Goal: Task Accomplishment & Management: Use online tool/utility

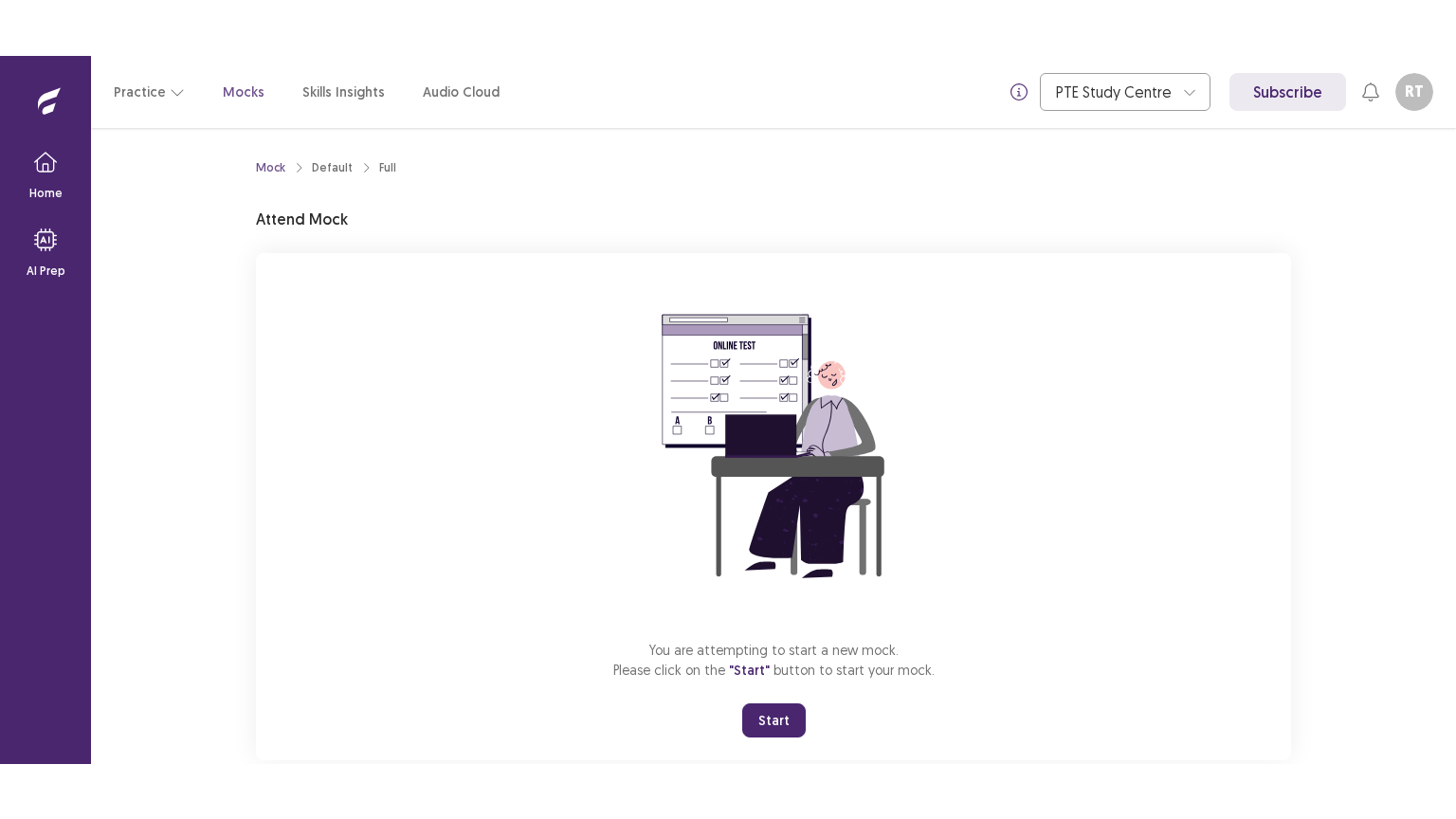
scroll to position [41, 0]
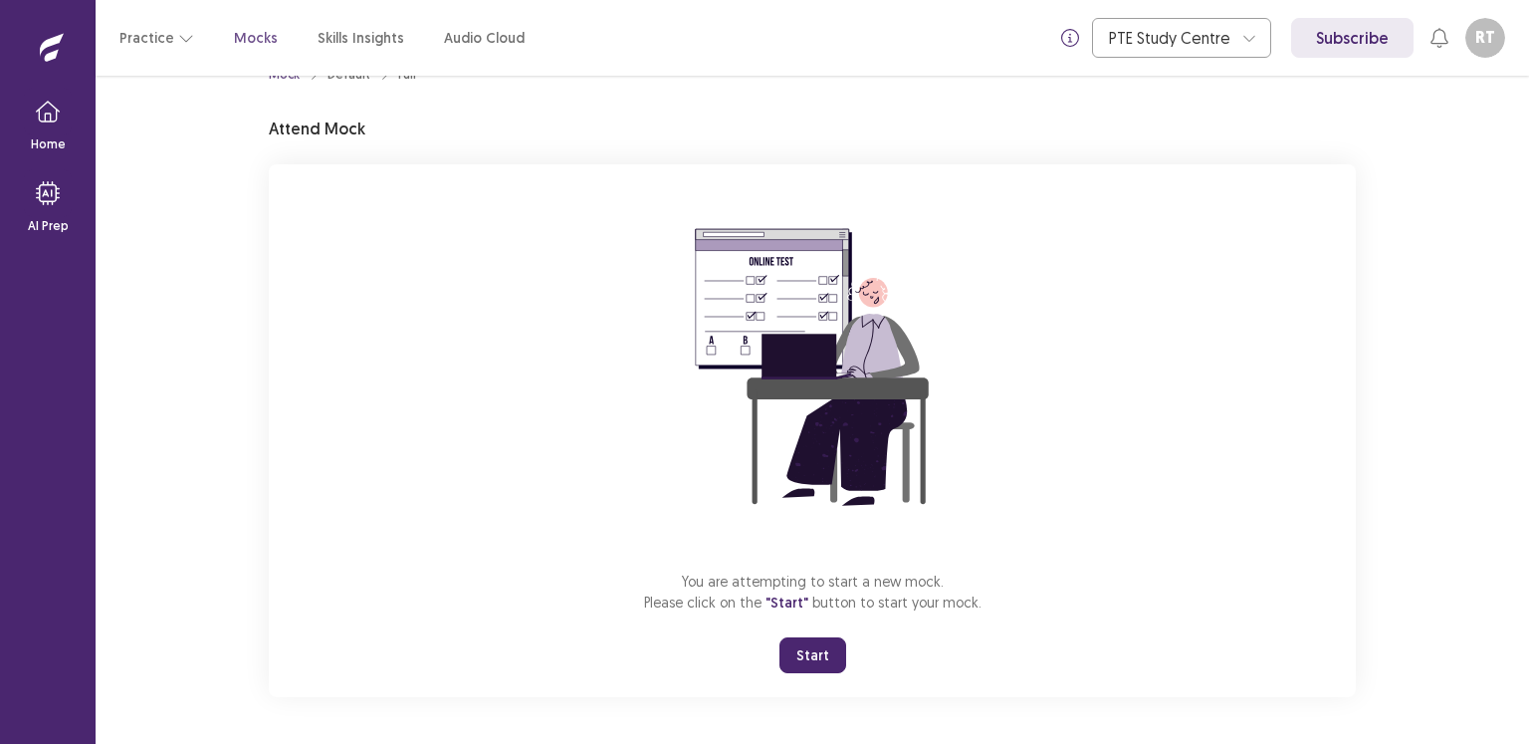
click at [824, 666] on button "Start" at bounding box center [812, 655] width 67 height 36
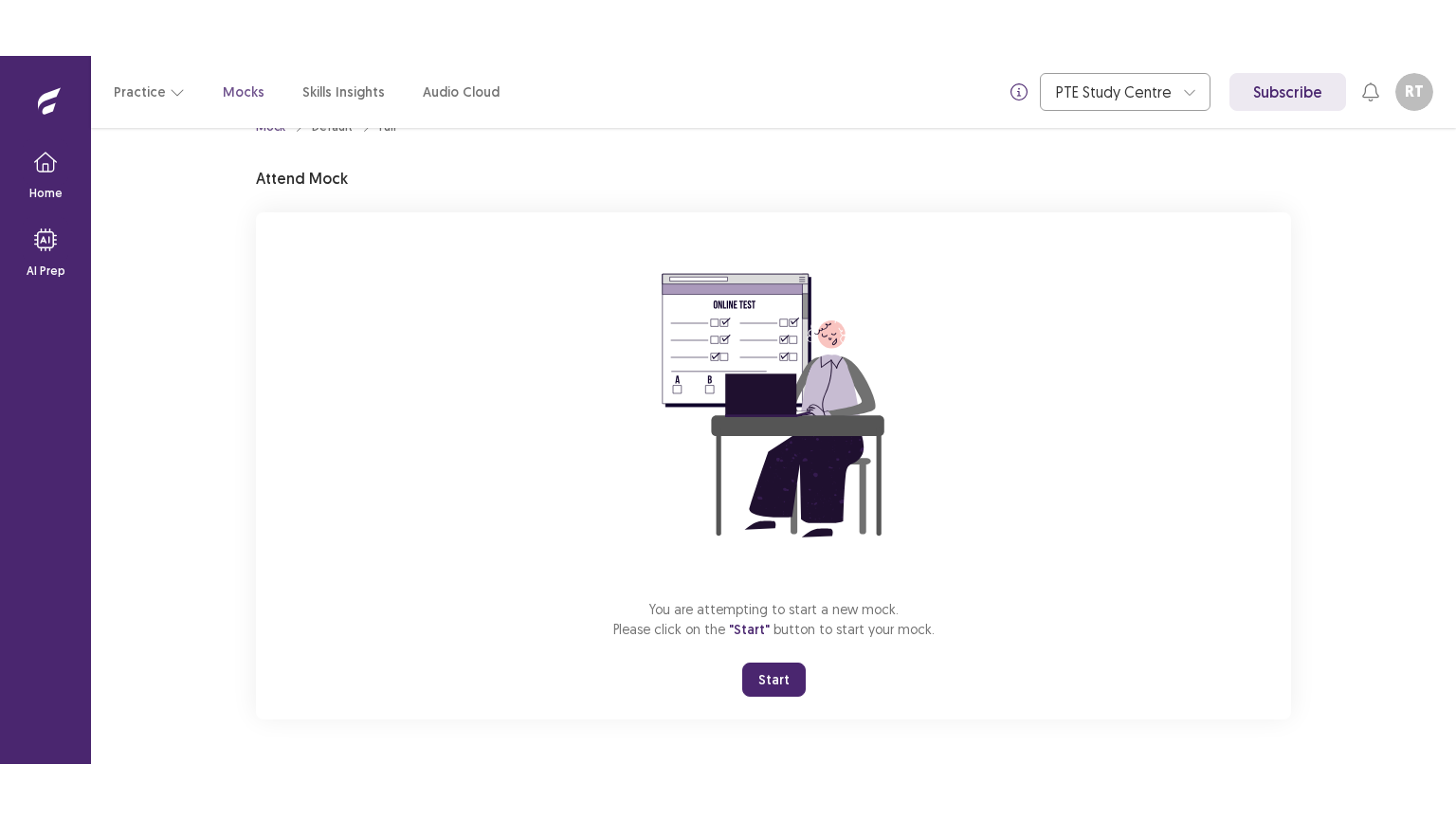
scroll to position [0, 0]
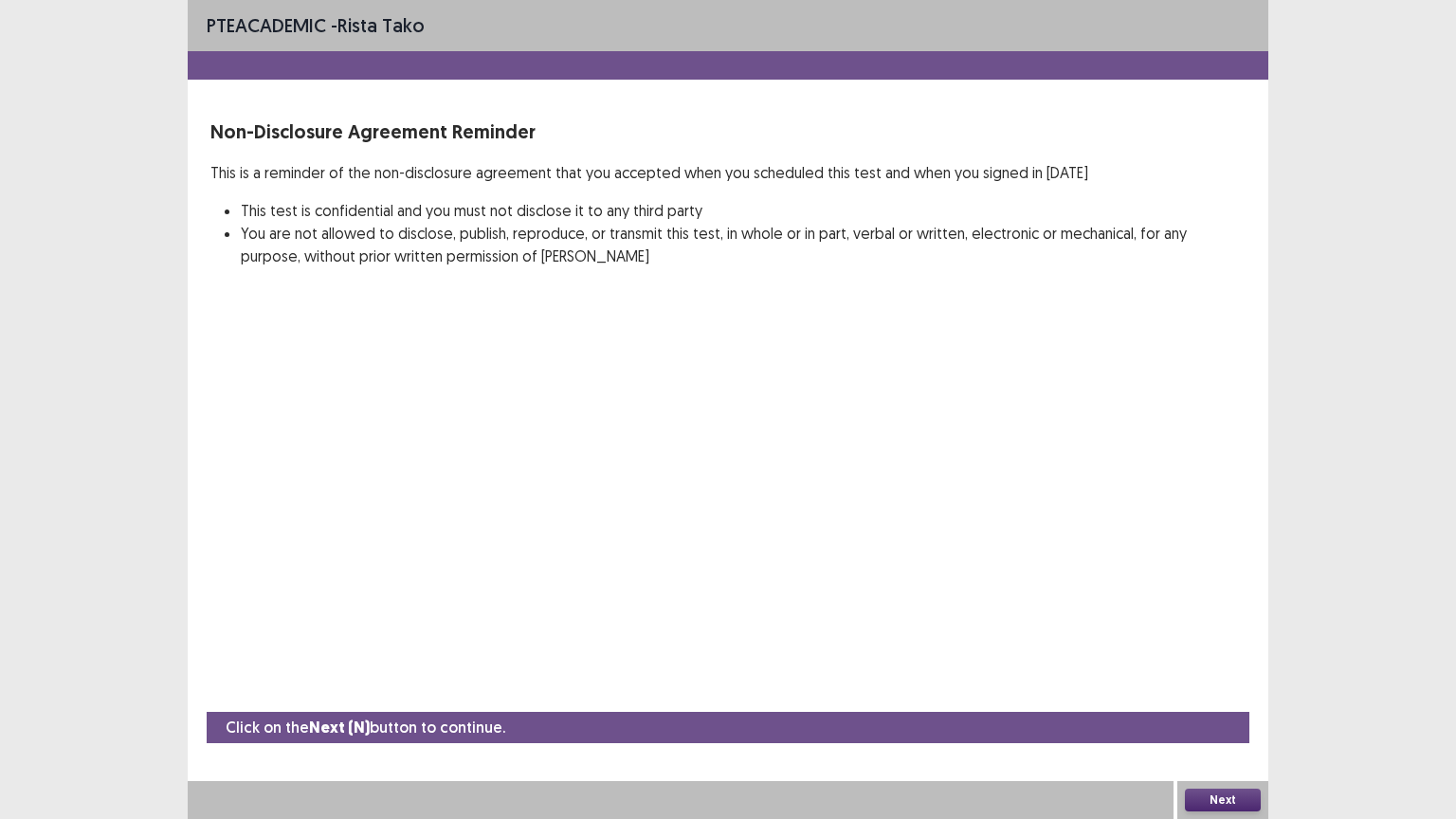
click at [1247, 708] on button "Next" at bounding box center [1223, 800] width 76 height 23
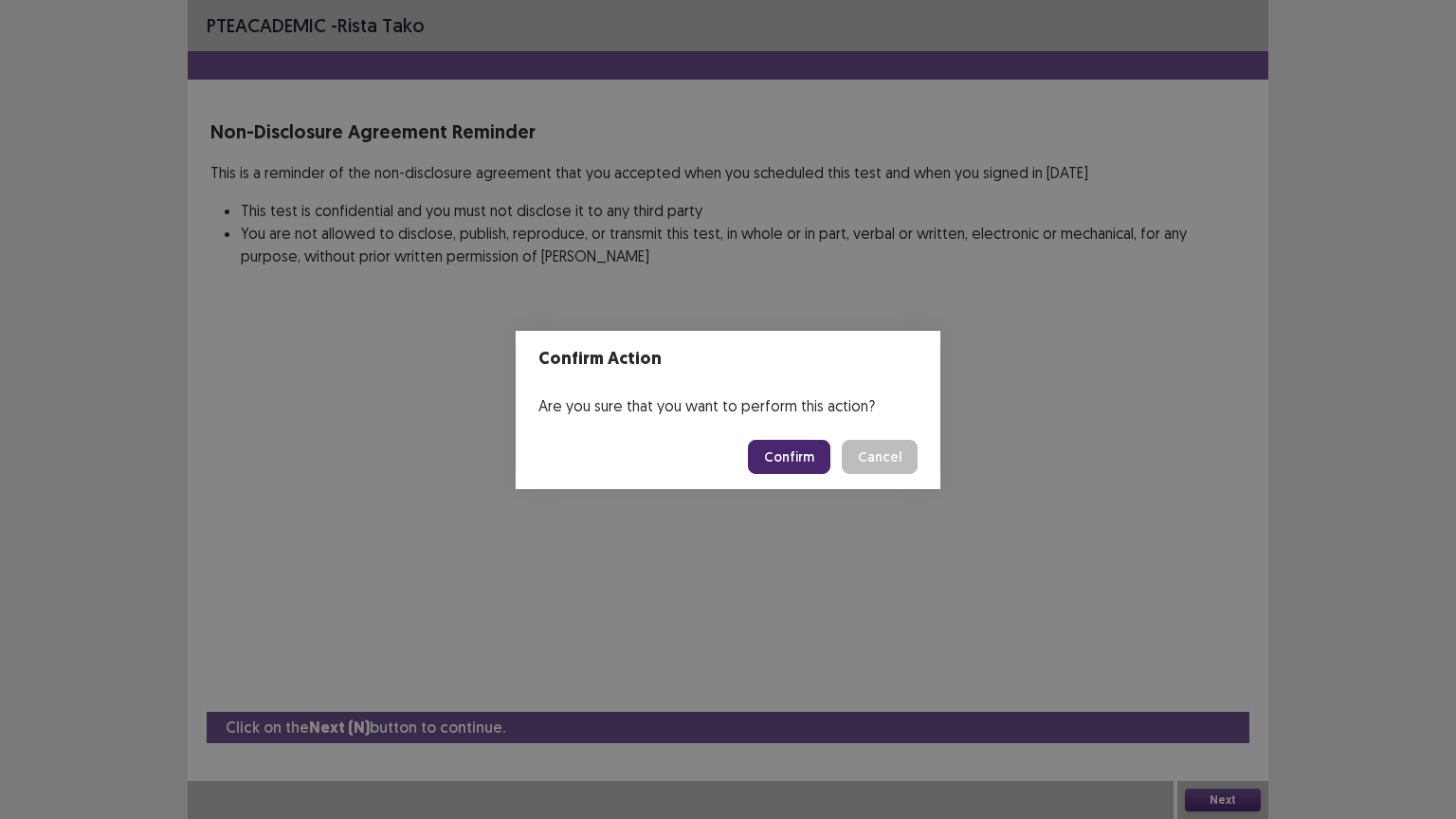
click at [790, 449] on button "Confirm" at bounding box center [788, 457] width 83 height 34
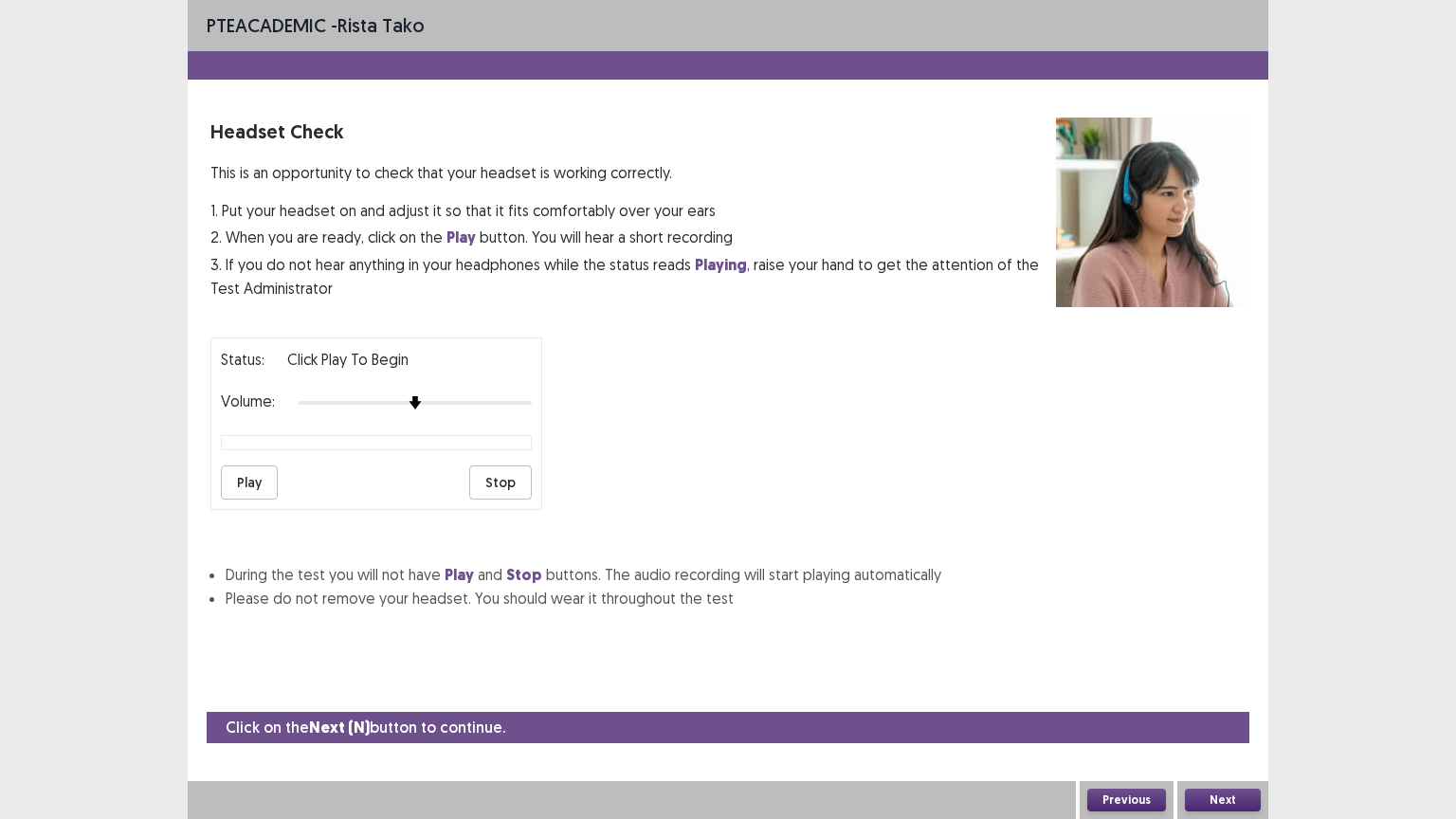
click at [1237, 708] on button "Next" at bounding box center [1223, 800] width 76 height 23
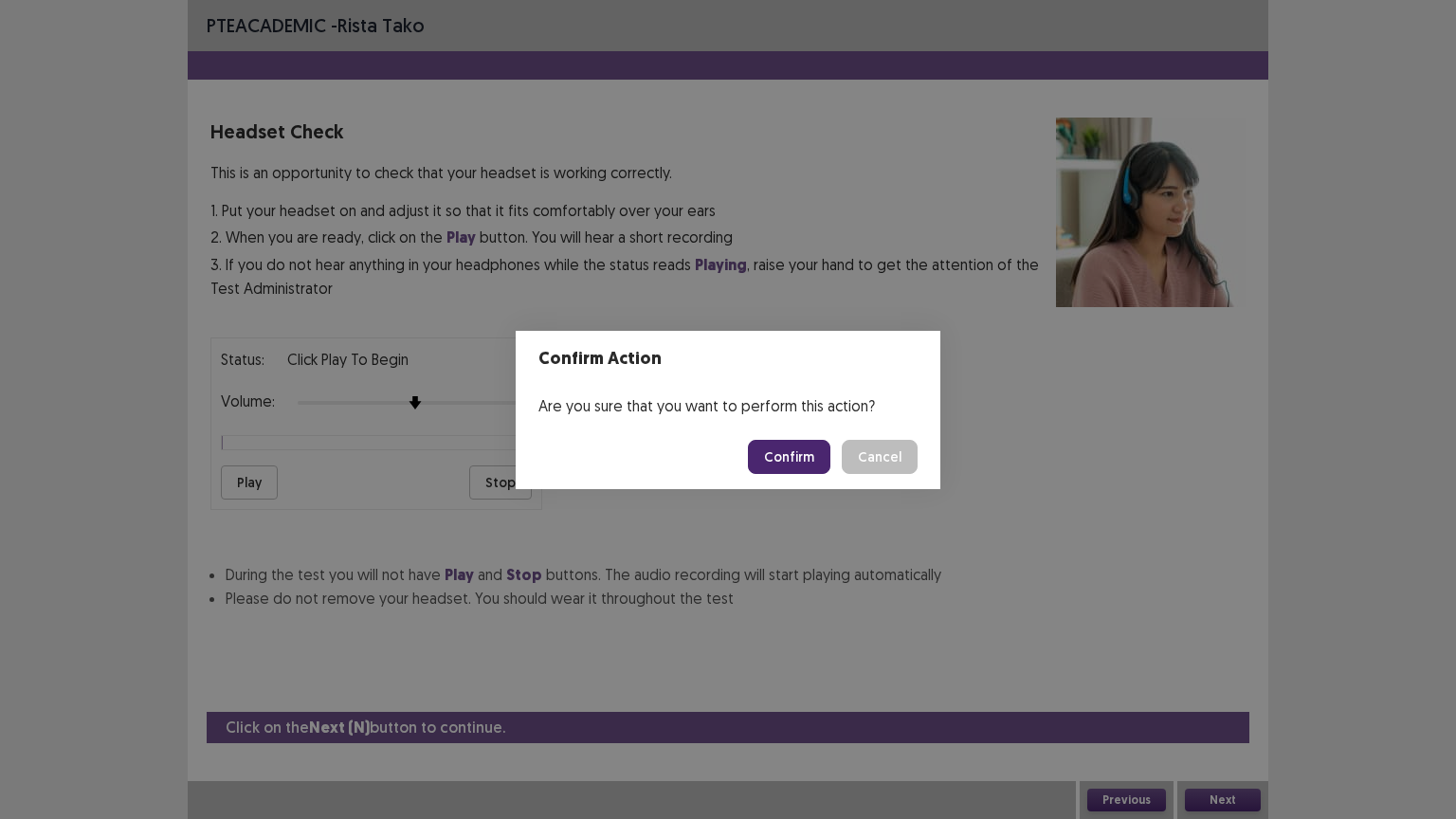
click at [802, 444] on button "Confirm" at bounding box center [788, 457] width 83 height 34
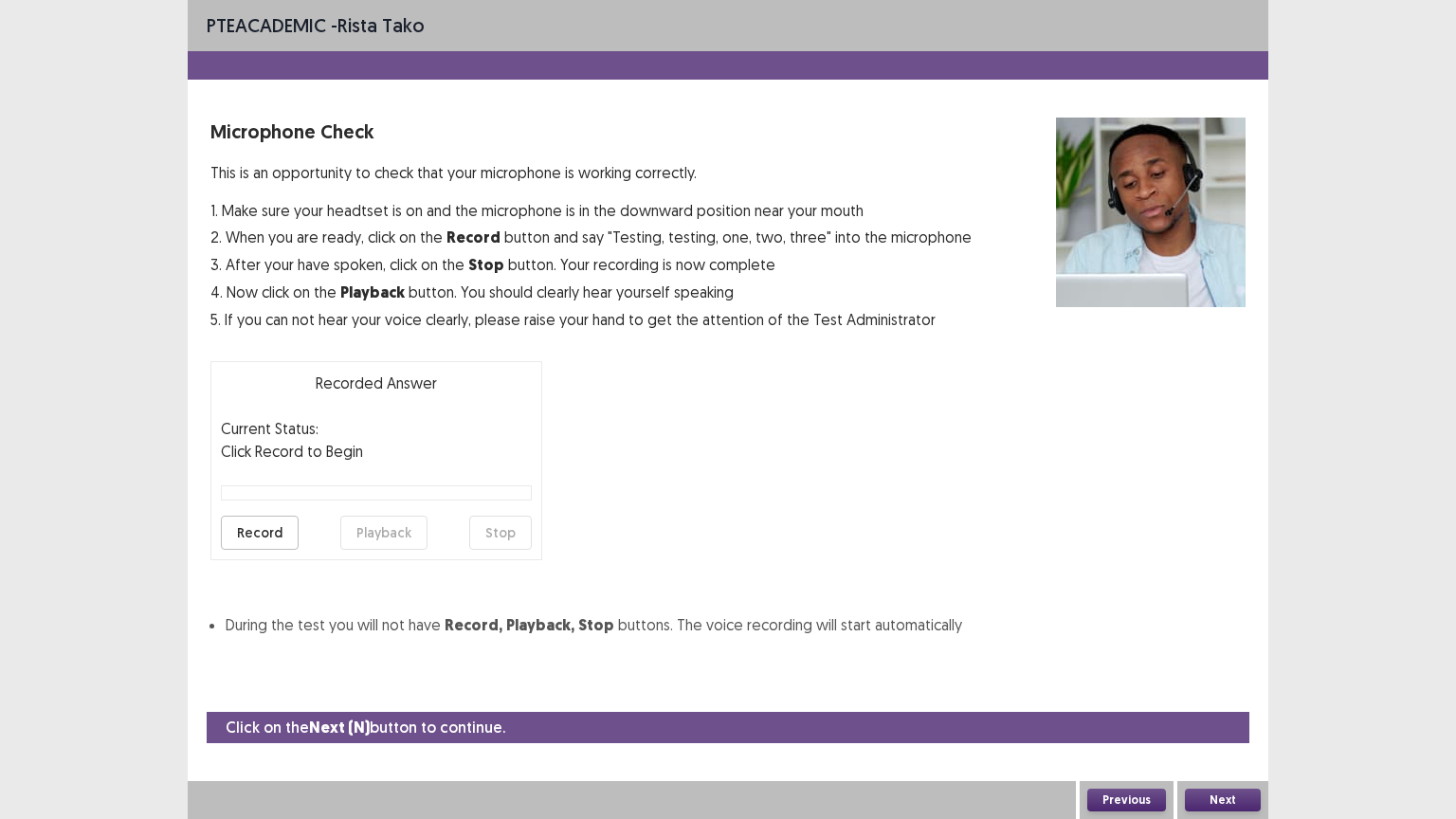
click at [1212, 708] on button "Next" at bounding box center [1223, 800] width 76 height 23
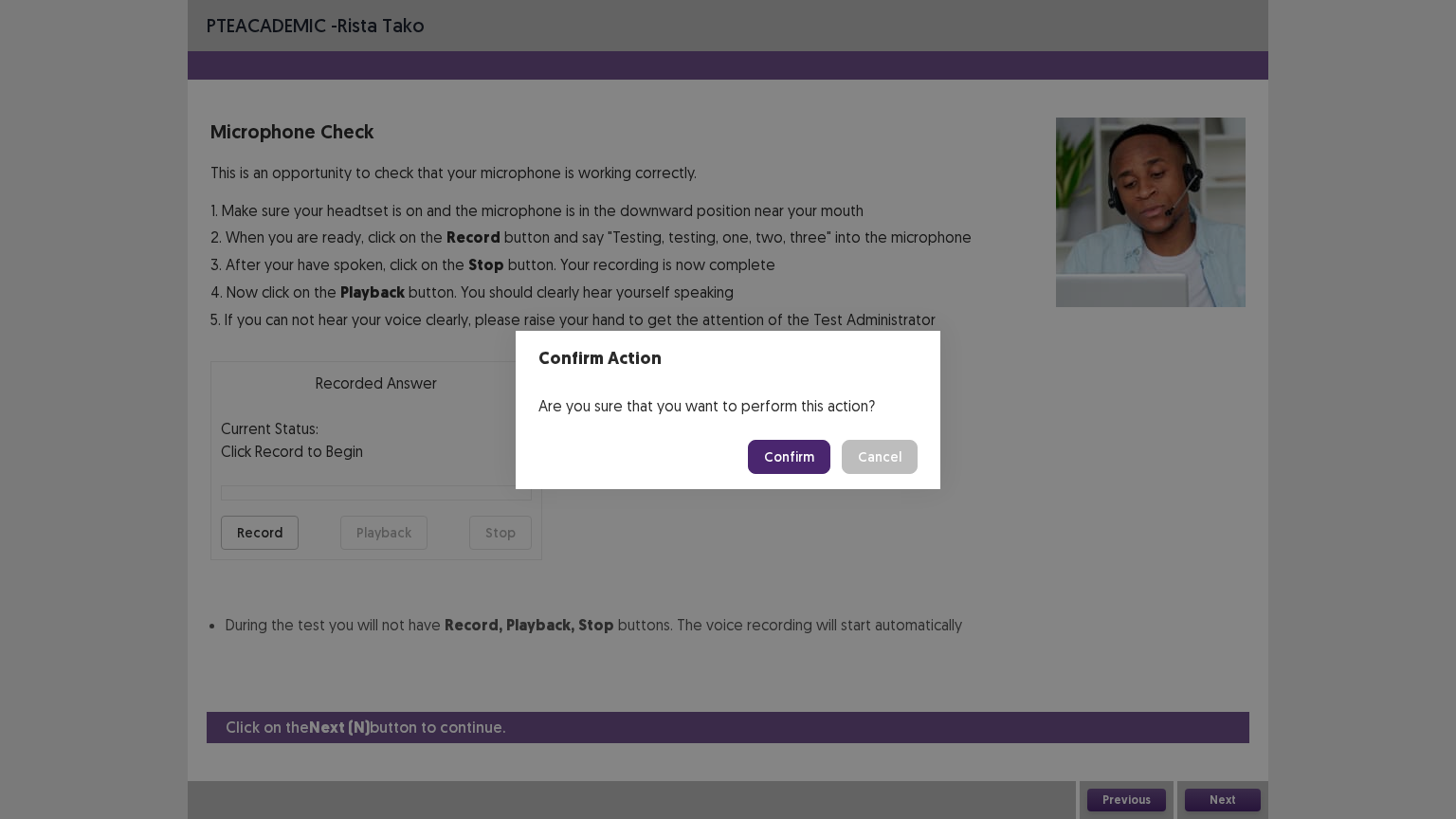
click at [774, 457] on button "Confirm" at bounding box center [788, 457] width 83 height 34
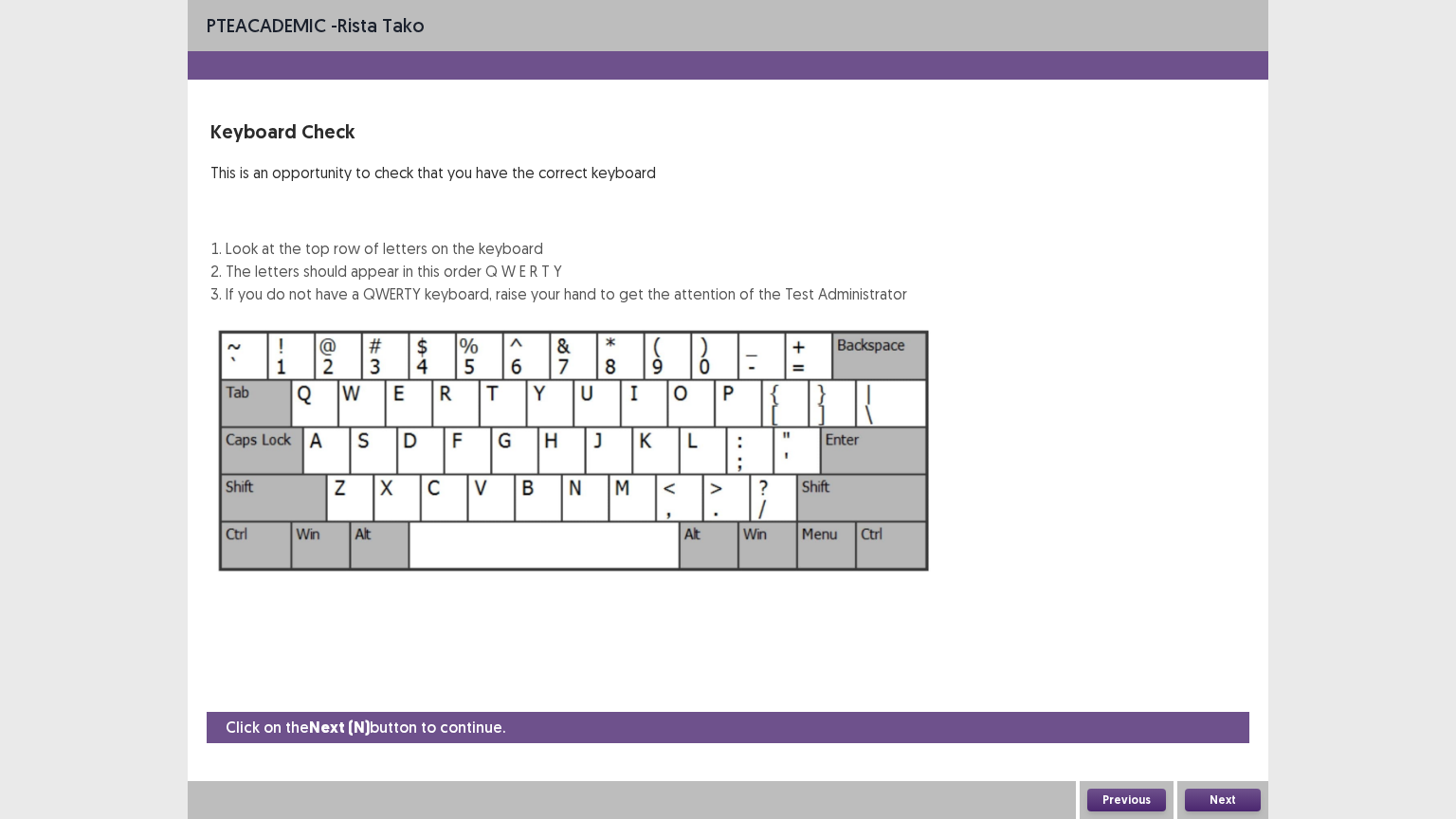
click at [1230, 708] on button "Next" at bounding box center [1223, 800] width 76 height 23
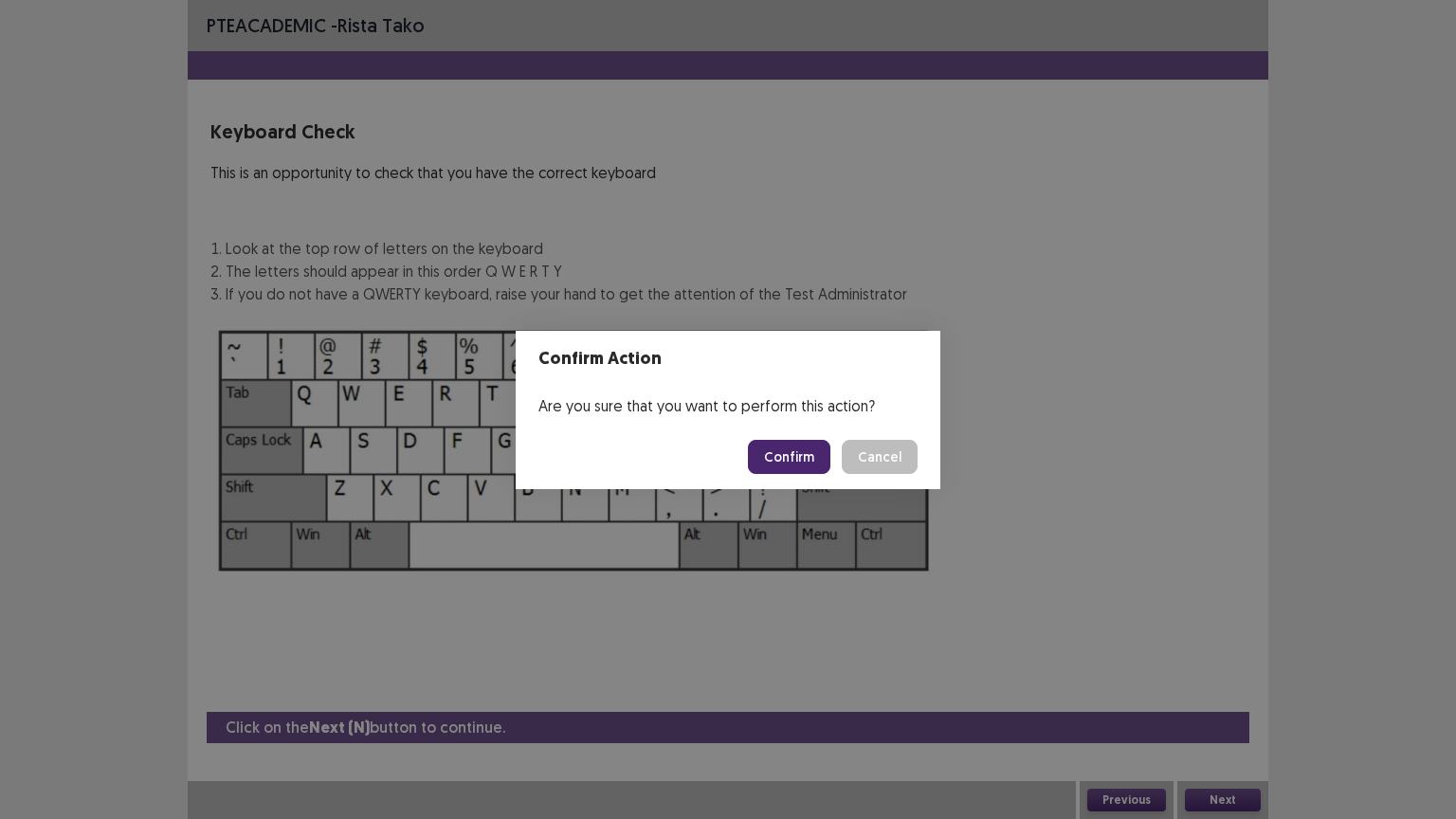
click at [797, 462] on button "Confirm" at bounding box center [788, 457] width 83 height 34
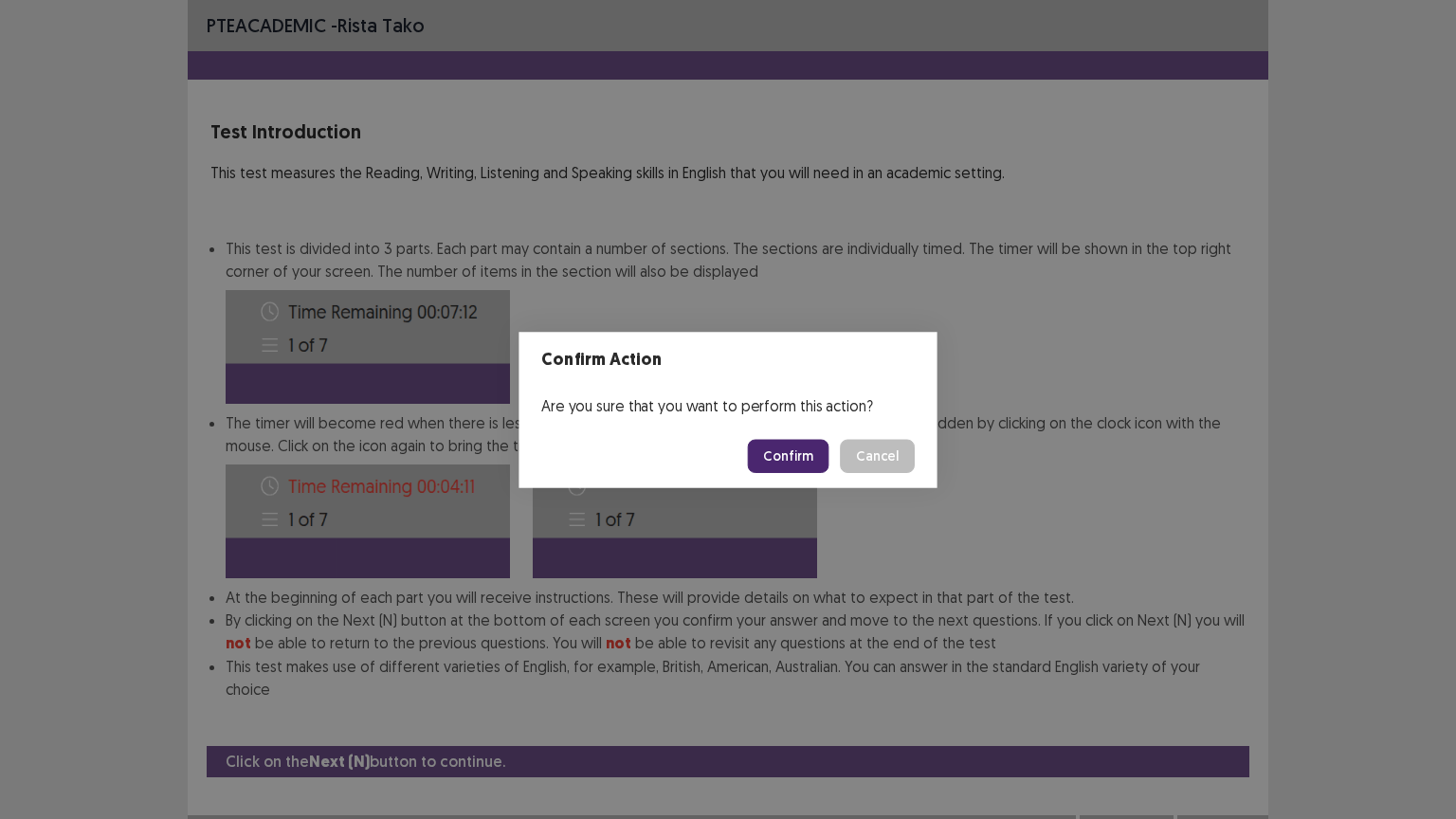
scroll to position [2, 0]
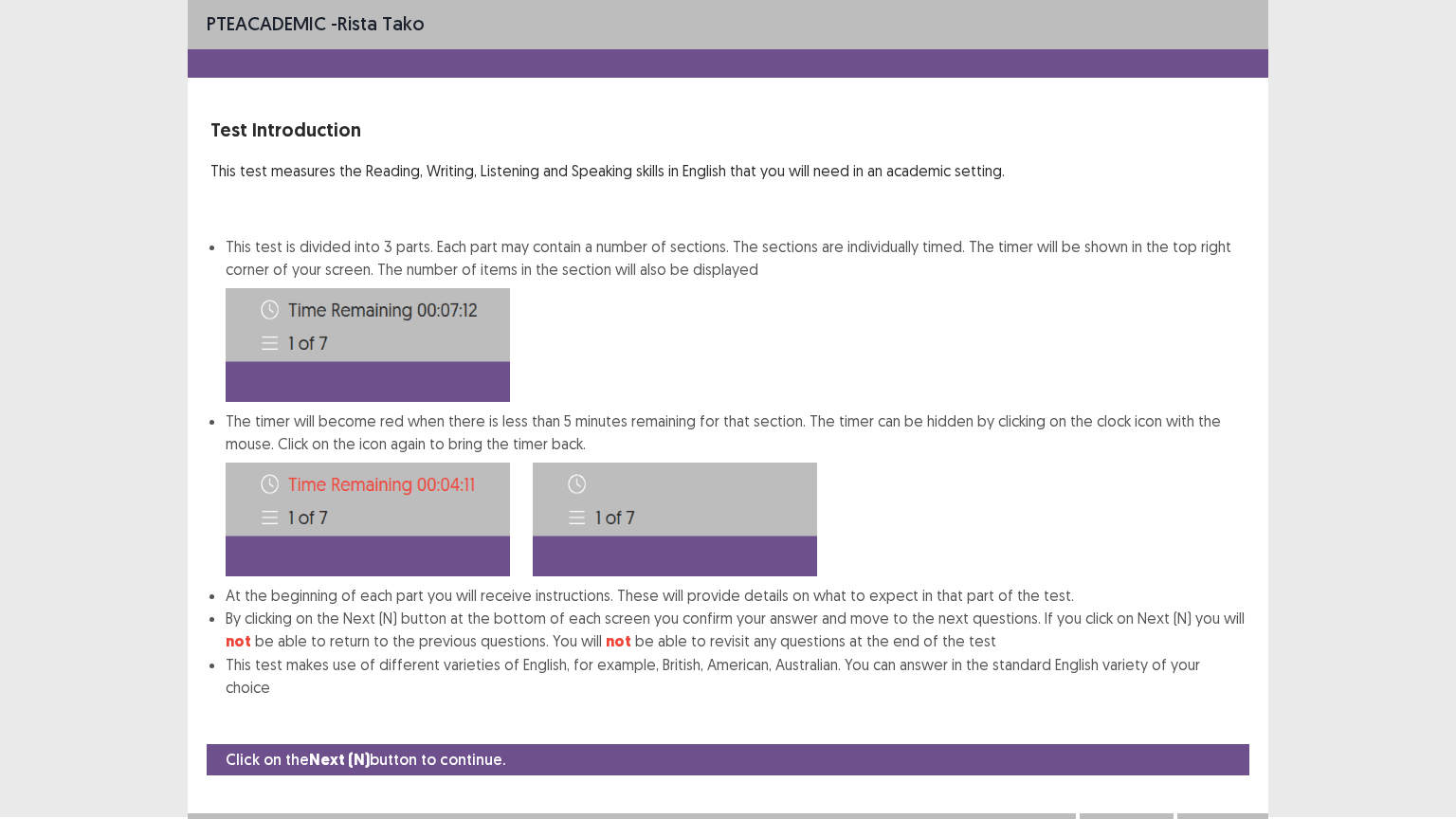
click at [1229, 708] on button "Next" at bounding box center [1223, 832] width 76 height 23
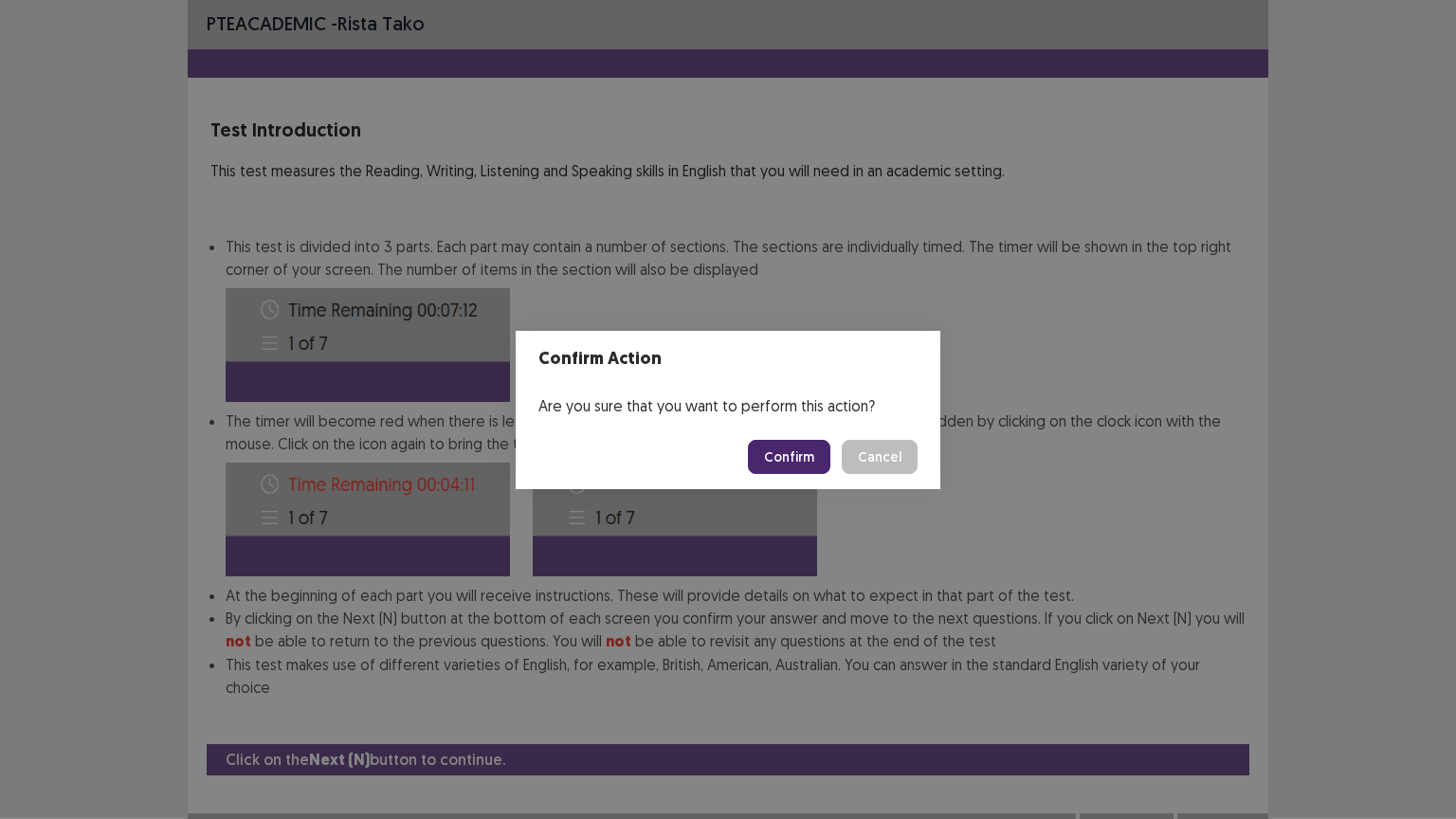
click at [815, 462] on button "Confirm" at bounding box center [788, 457] width 83 height 34
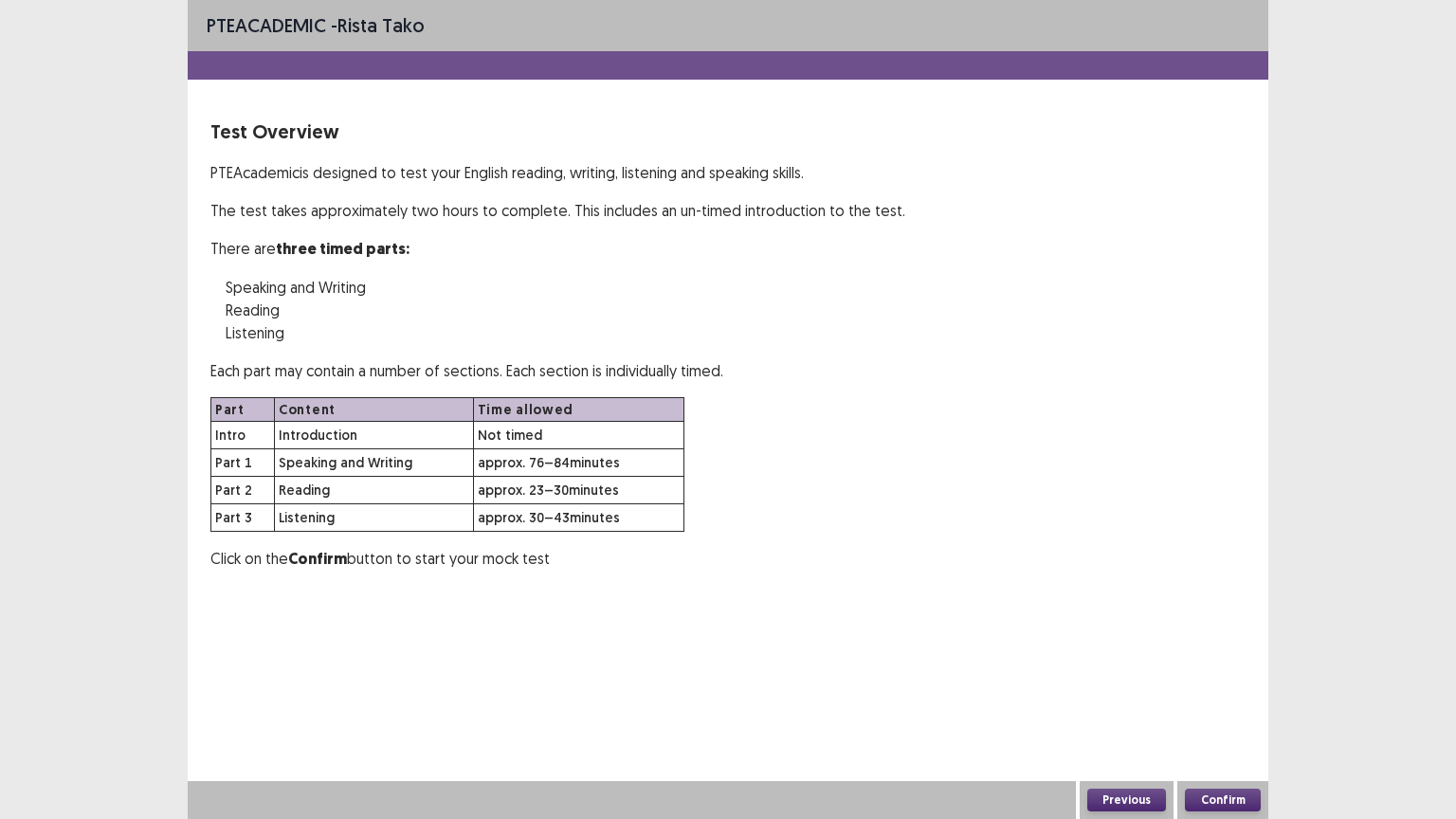
click at [1217, 708] on button "Confirm" at bounding box center [1223, 800] width 76 height 23
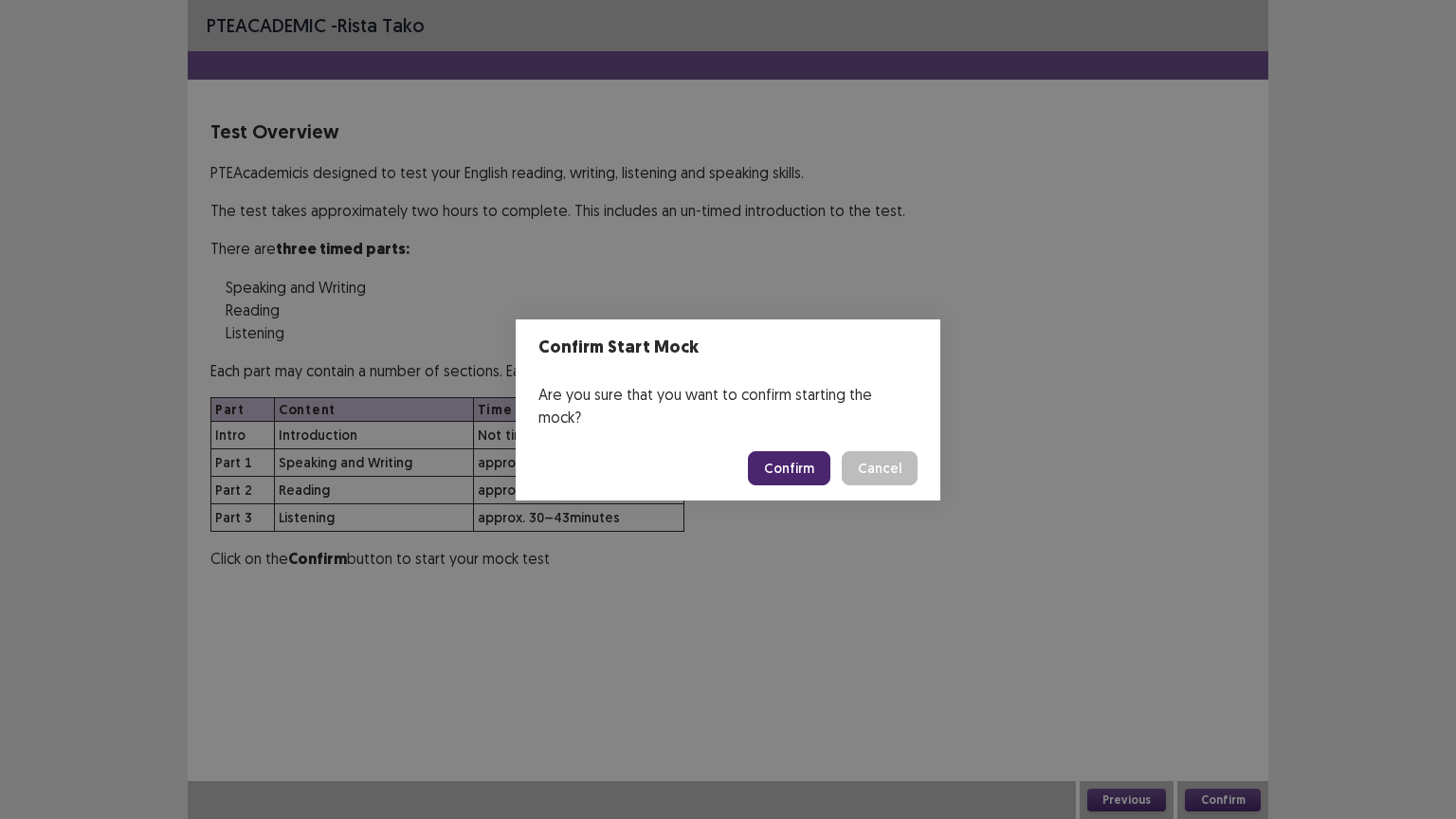
click at [803, 457] on button "Confirm" at bounding box center [788, 469] width 83 height 34
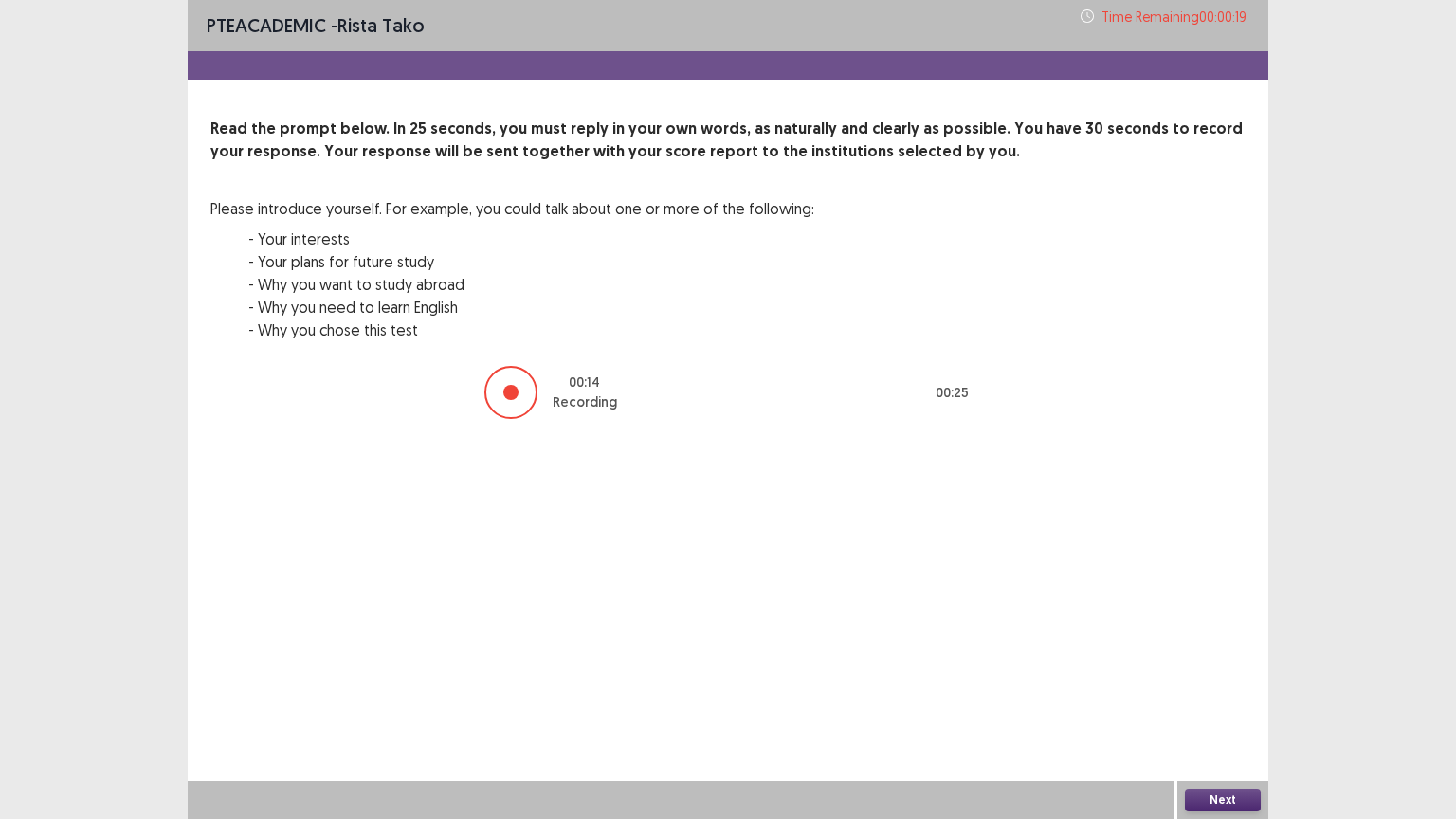
click at [1216, 708] on button "Next" at bounding box center [1223, 800] width 76 height 23
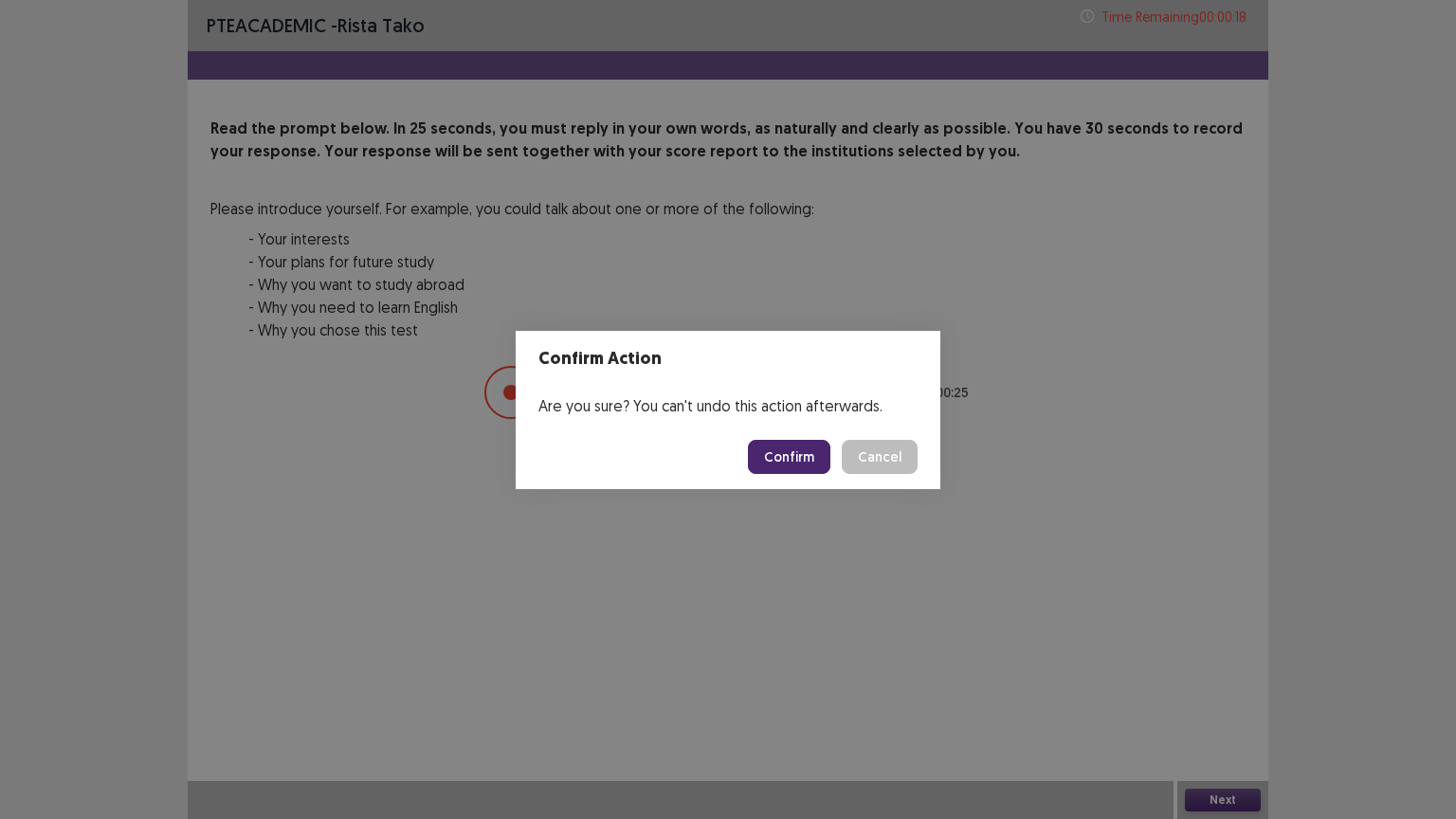
click at [803, 452] on button "Confirm" at bounding box center [788, 457] width 83 height 34
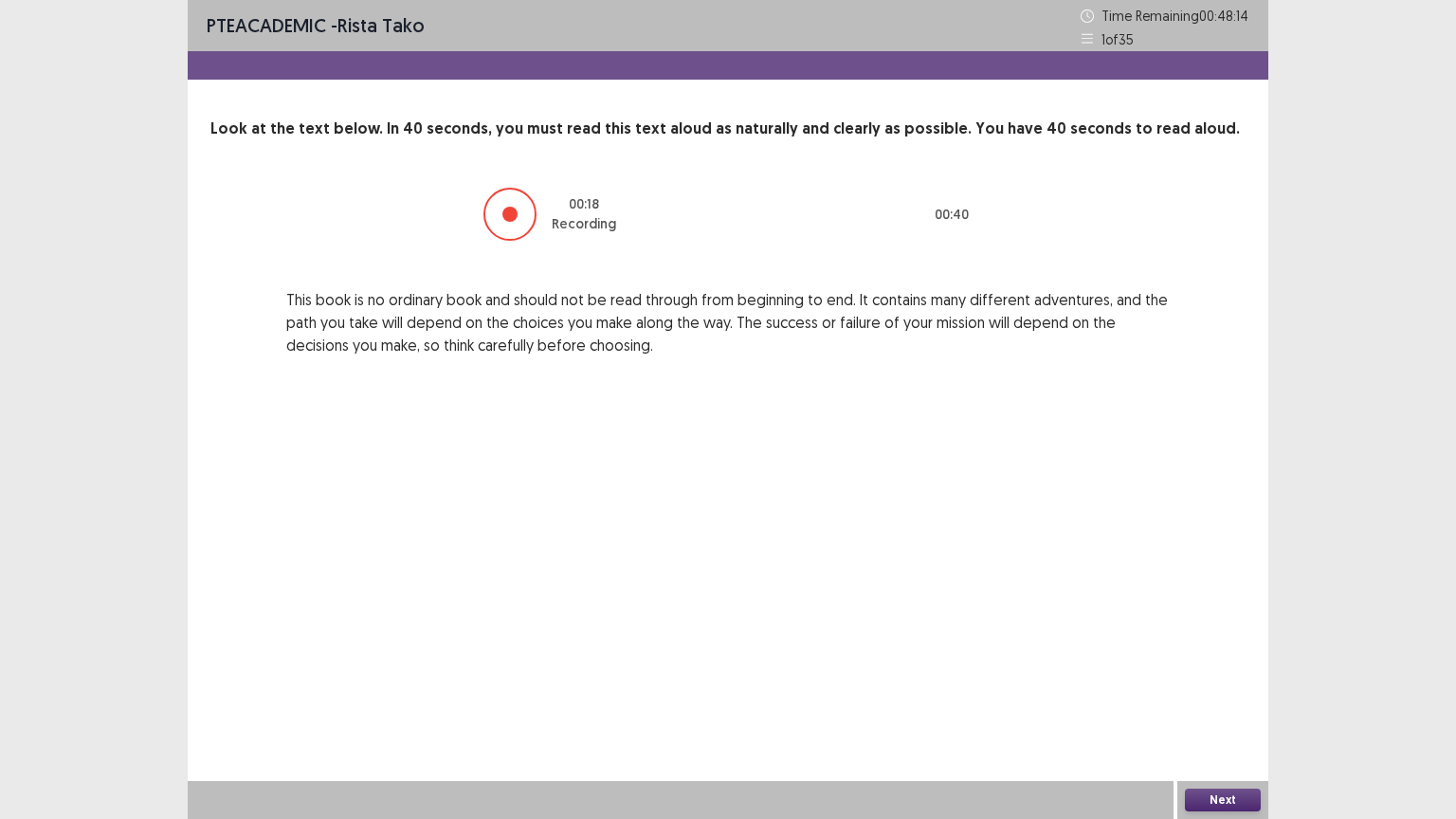
click at [1230, 708] on button "Next" at bounding box center [1223, 800] width 76 height 23
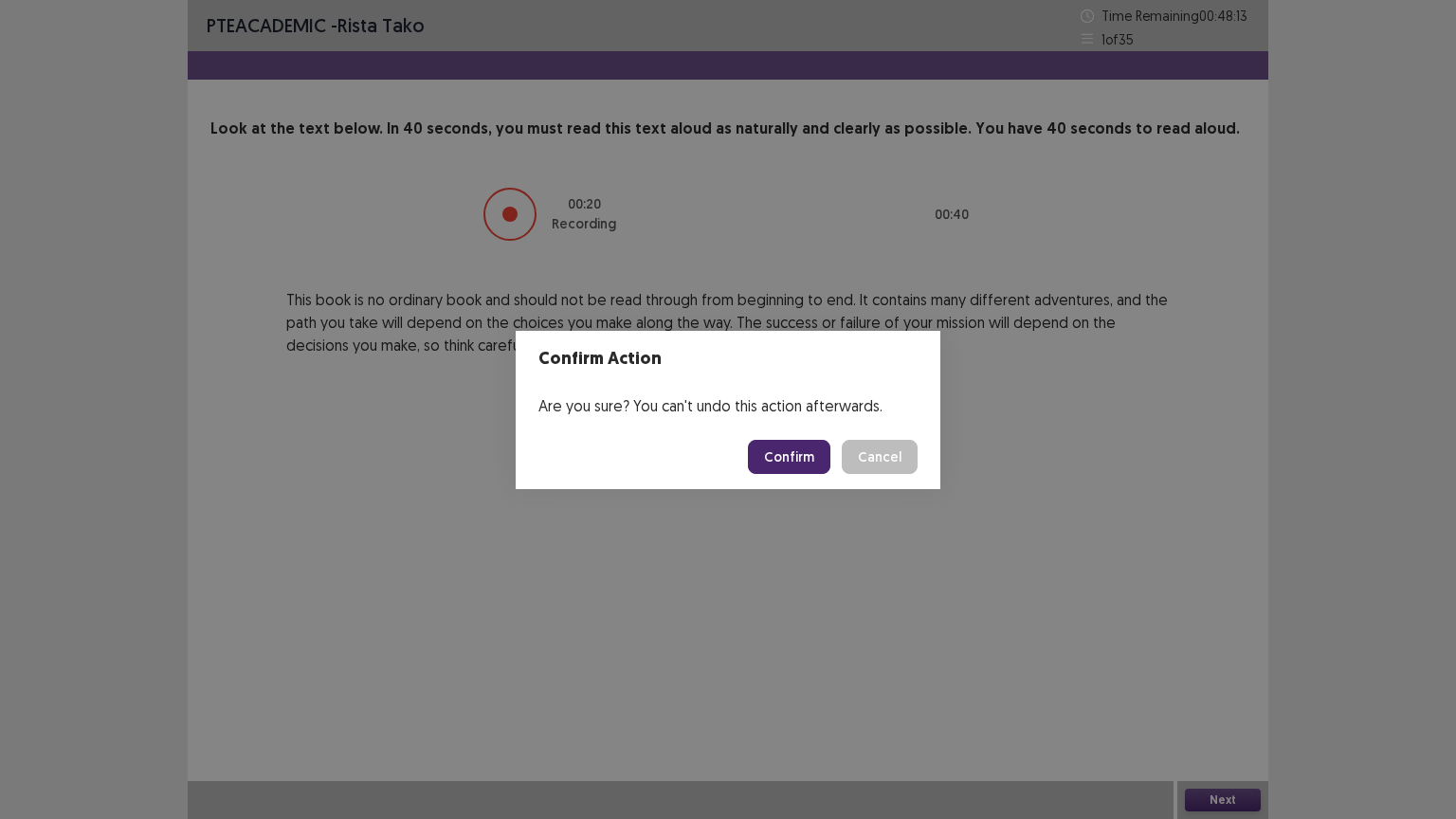
click at [782, 455] on button "Confirm" at bounding box center [788, 457] width 83 height 34
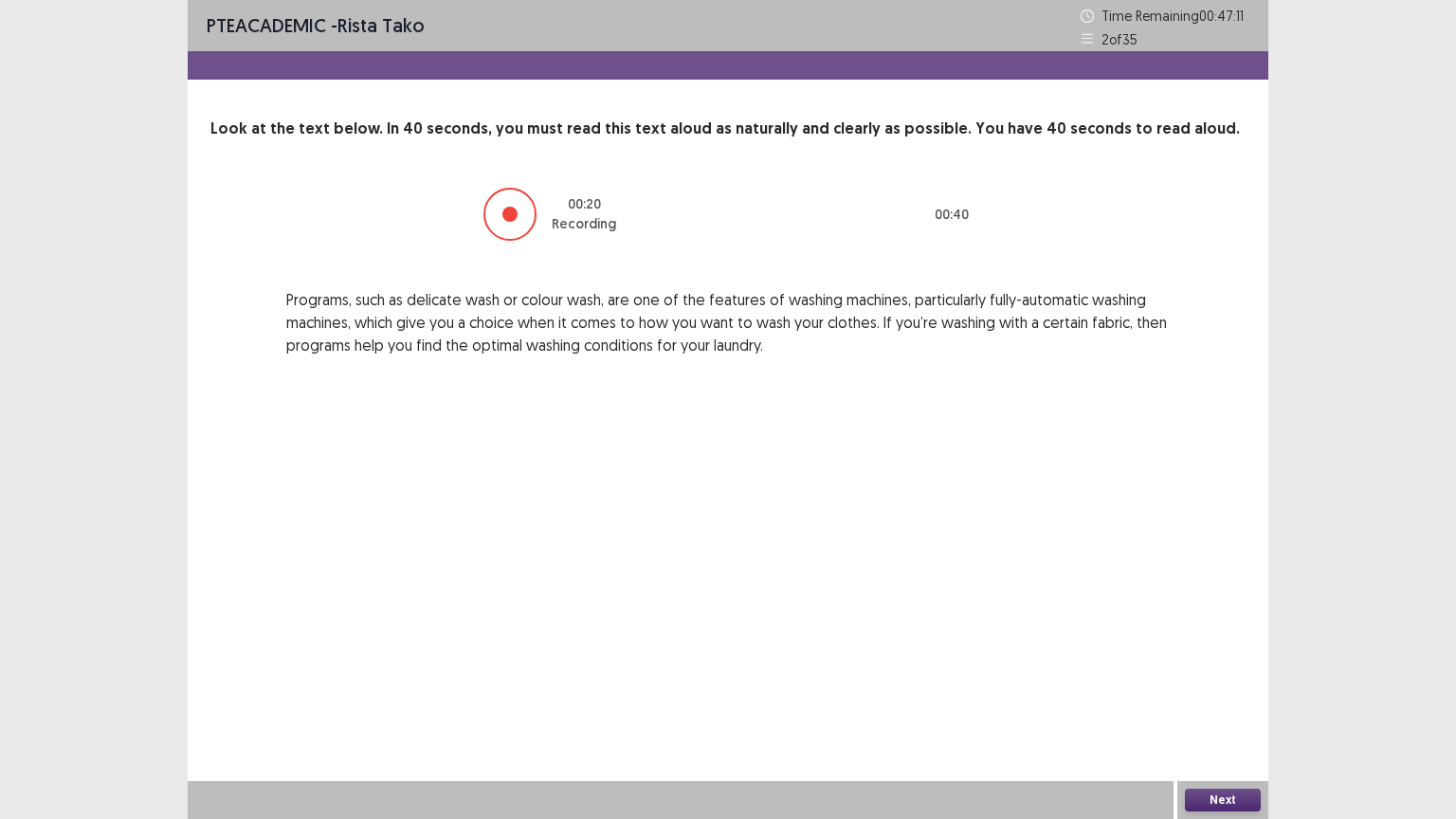
click at [1235, 708] on button "Next" at bounding box center [1223, 800] width 76 height 23
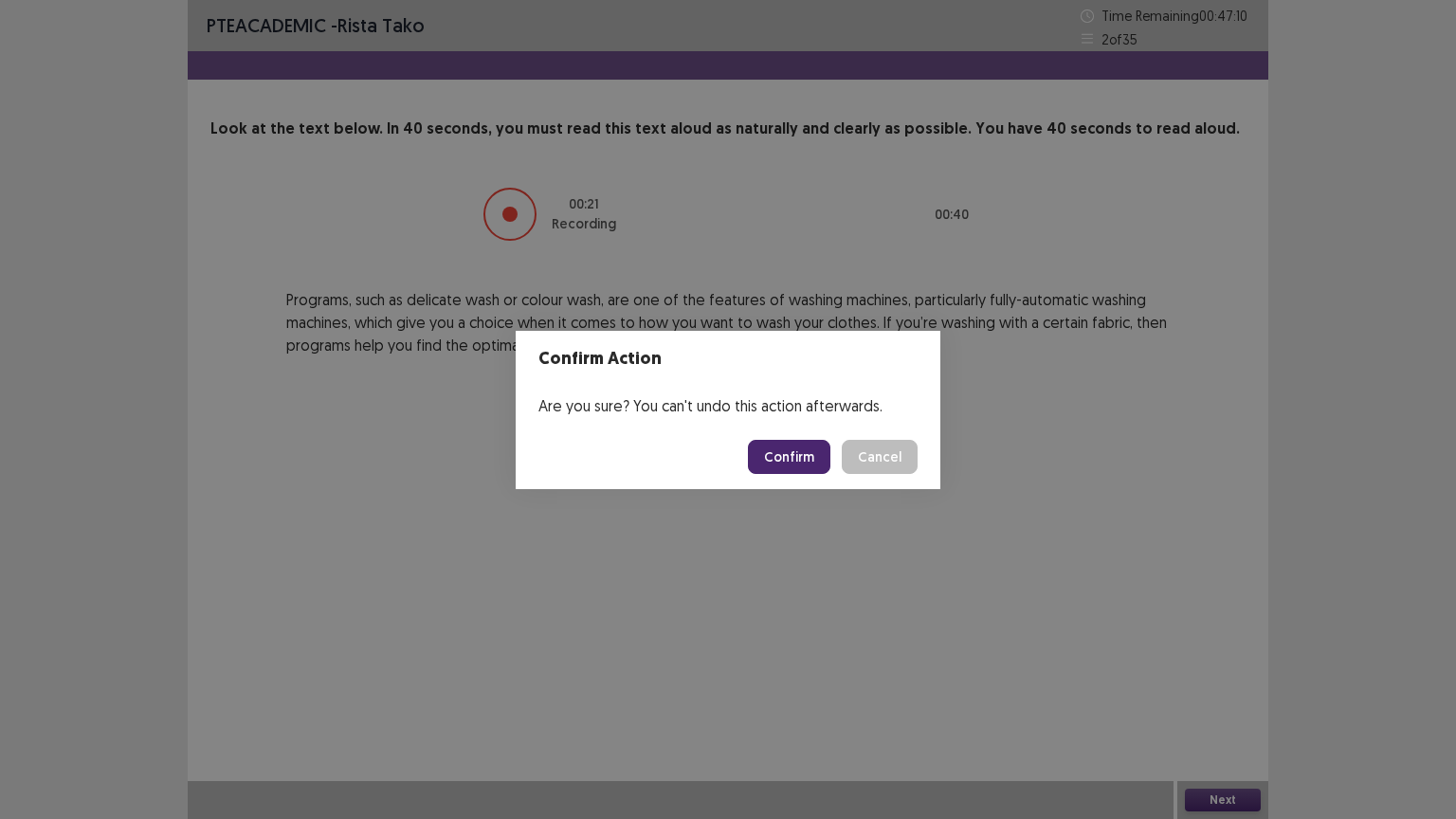
click at [757, 449] on button "Confirm" at bounding box center [788, 457] width 83 height 34
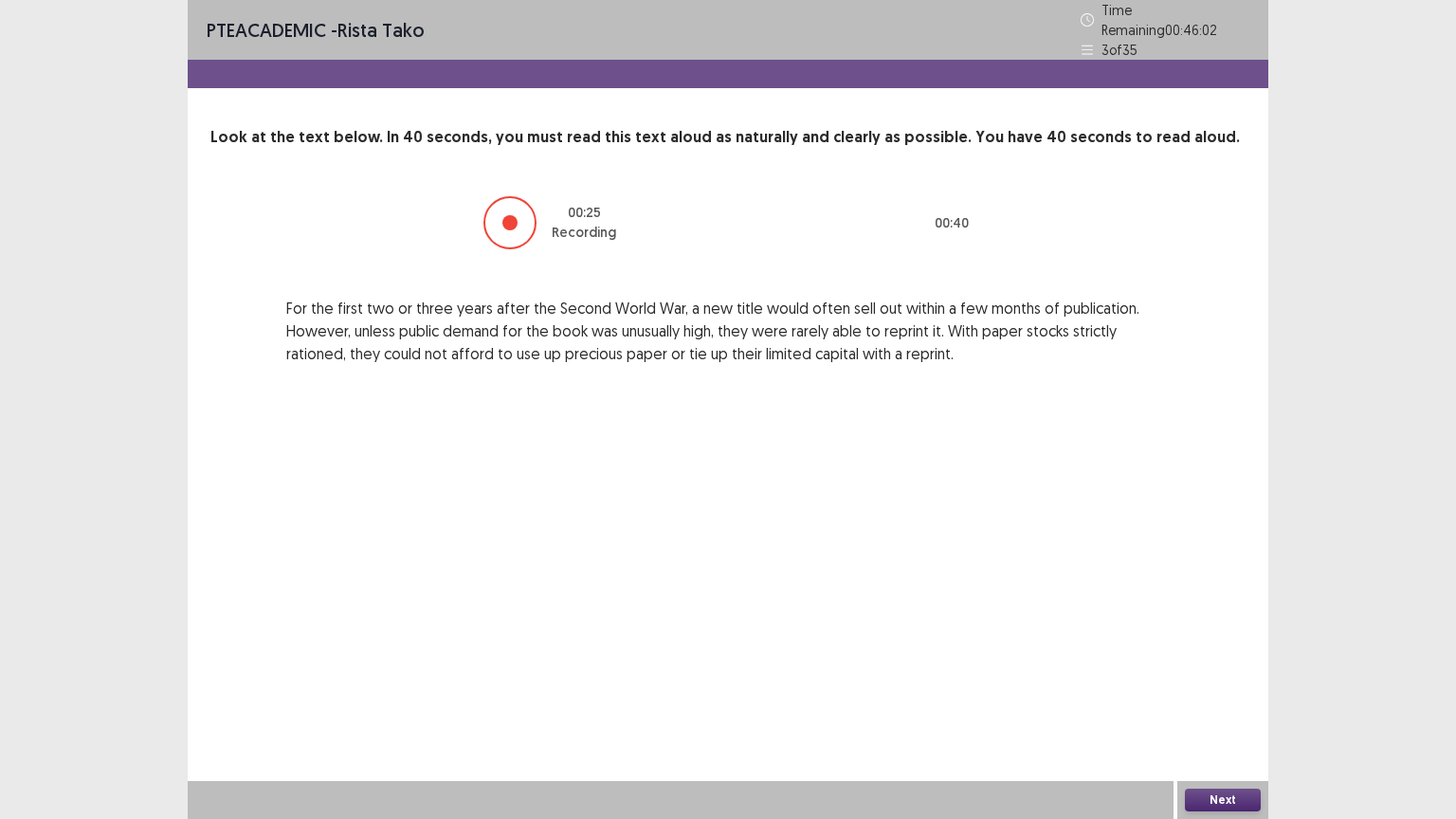
click at [1209, 708] on button "Next" at bounding box center [1223, 800] width 76 height 23
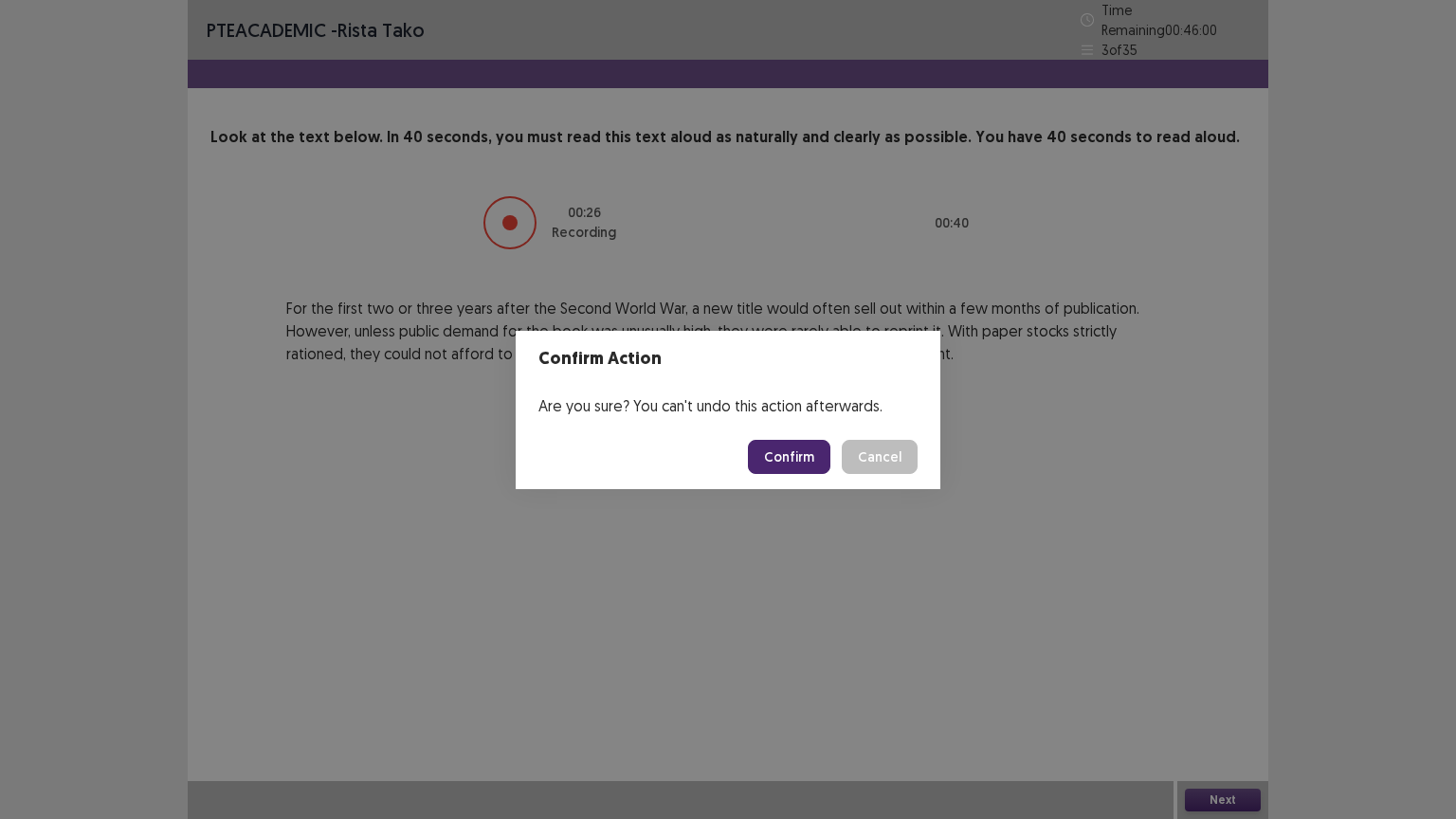
click at [814, 456] on button "Confirm" at bounding box center [788, 457] width 83 height 34
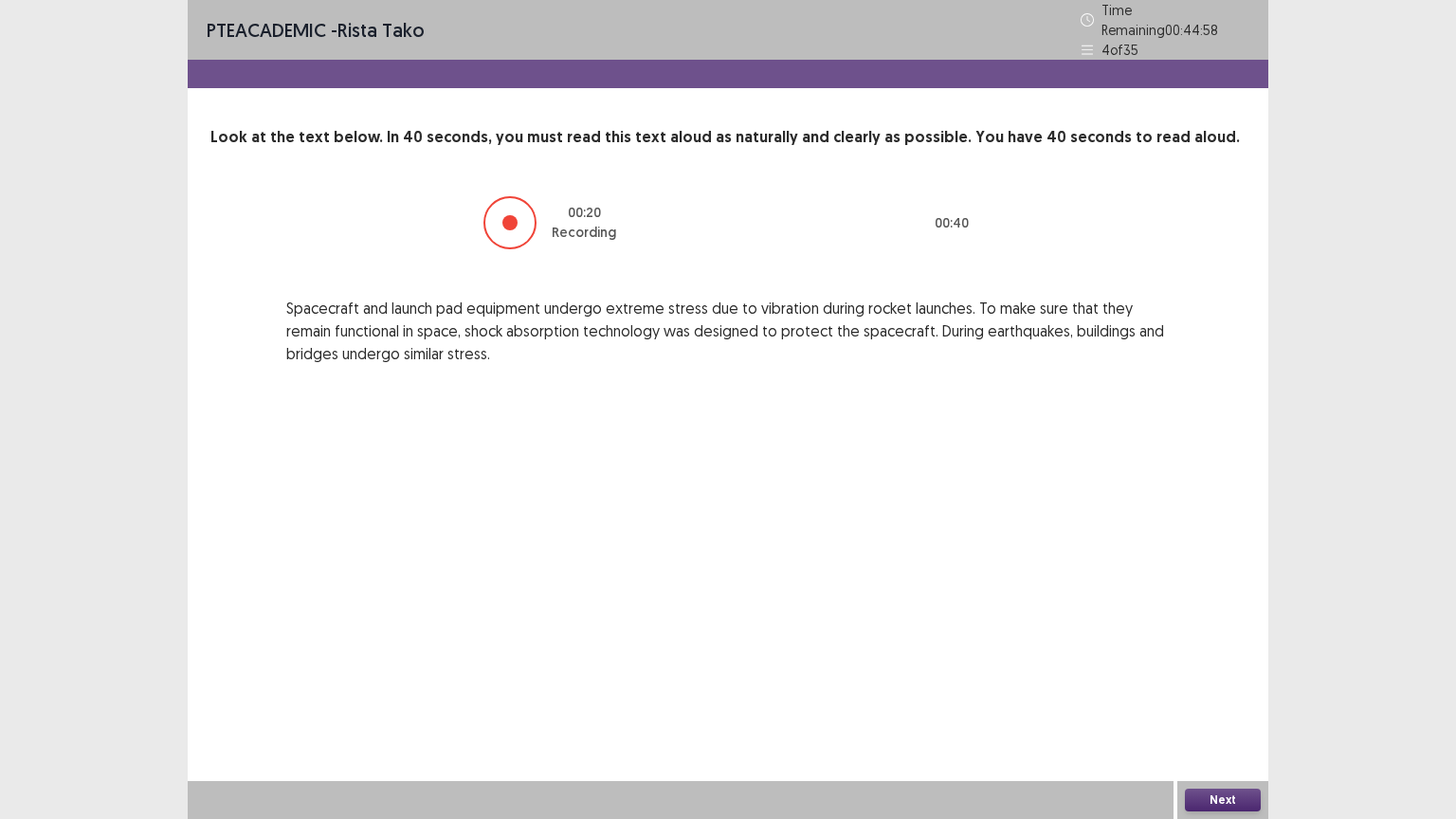
click at [1217, 708] on button "Next" at bounding box center [1223, 800] width 76 height 23
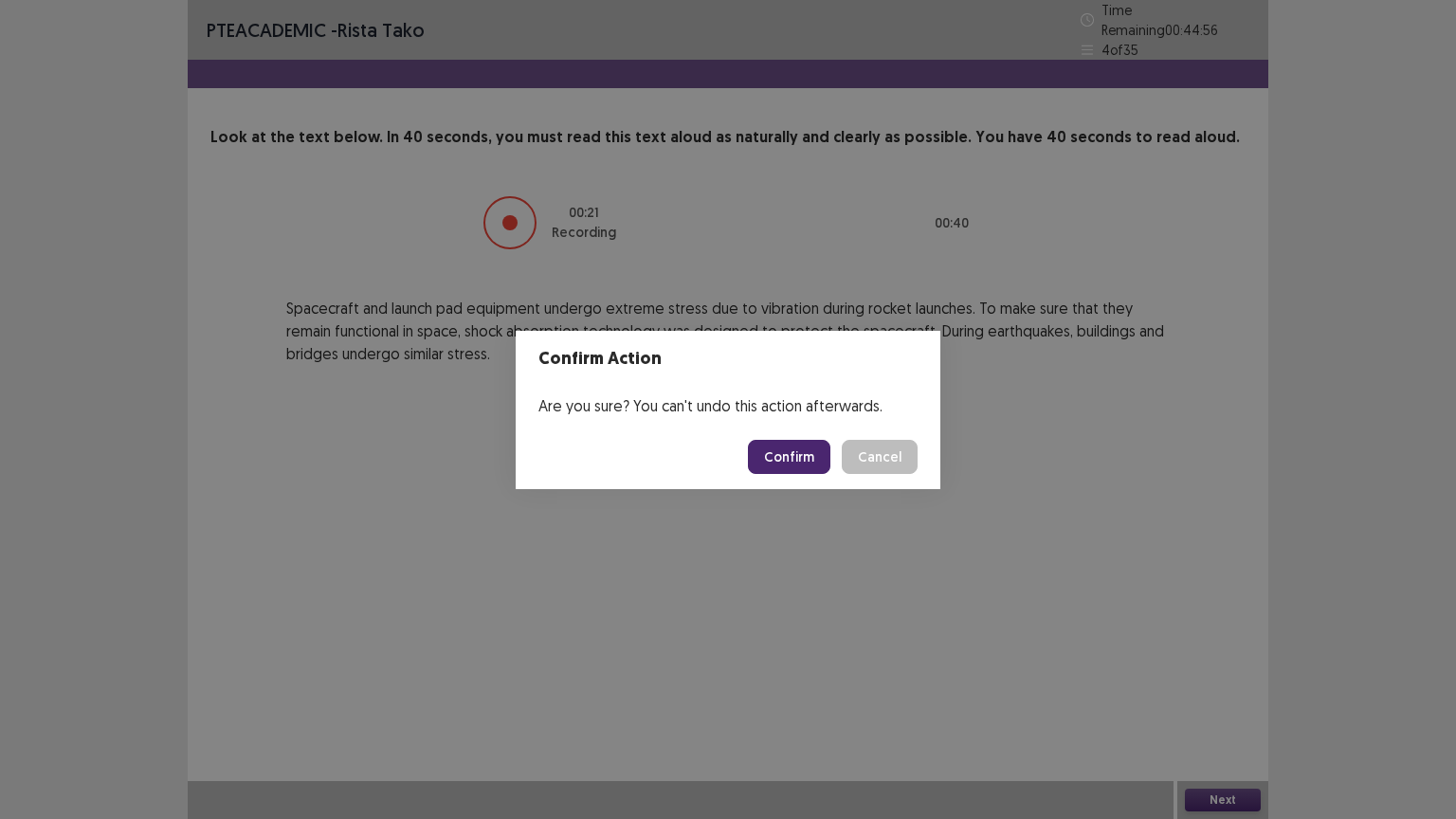
click at [799, 467] on button "Confirm" at bounding box center [788, 457] width 83 height 34
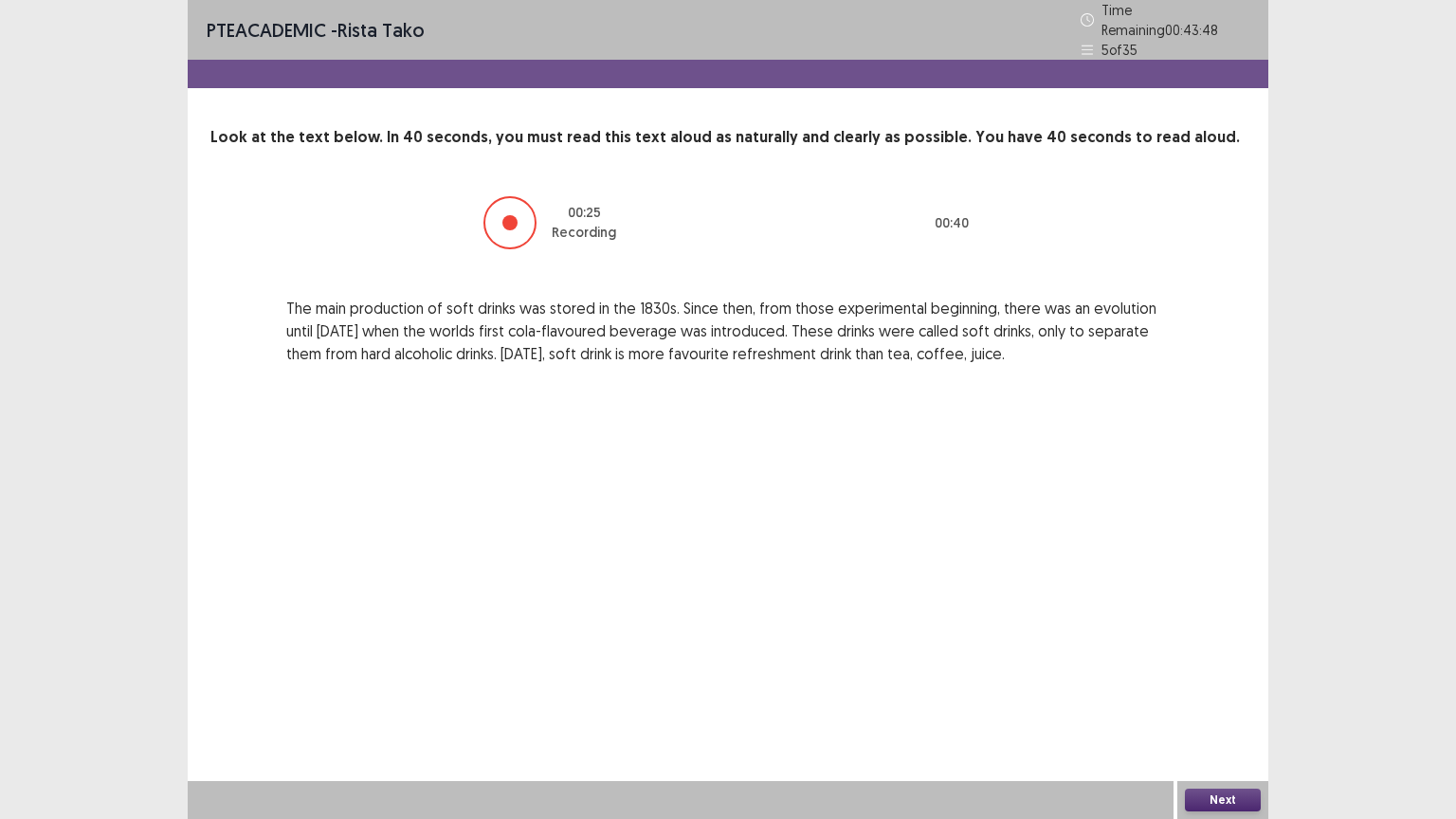
click at [1228, 708] on button "Next" at bounding box center [1223, 800] width 76 height 23
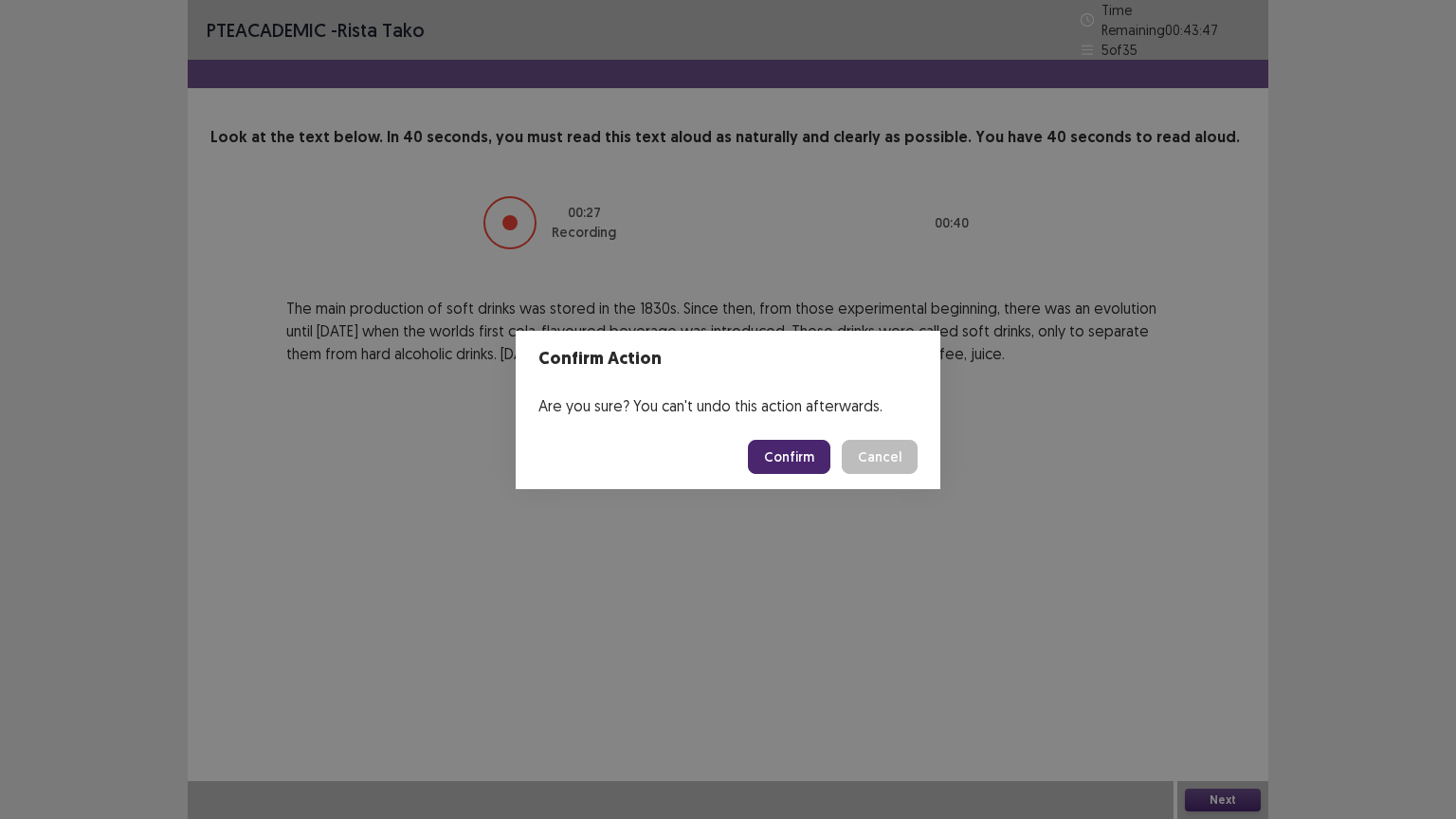
click at [786, 455] on button "Confirm" at bounding box center [788, 457] width 83 height 34
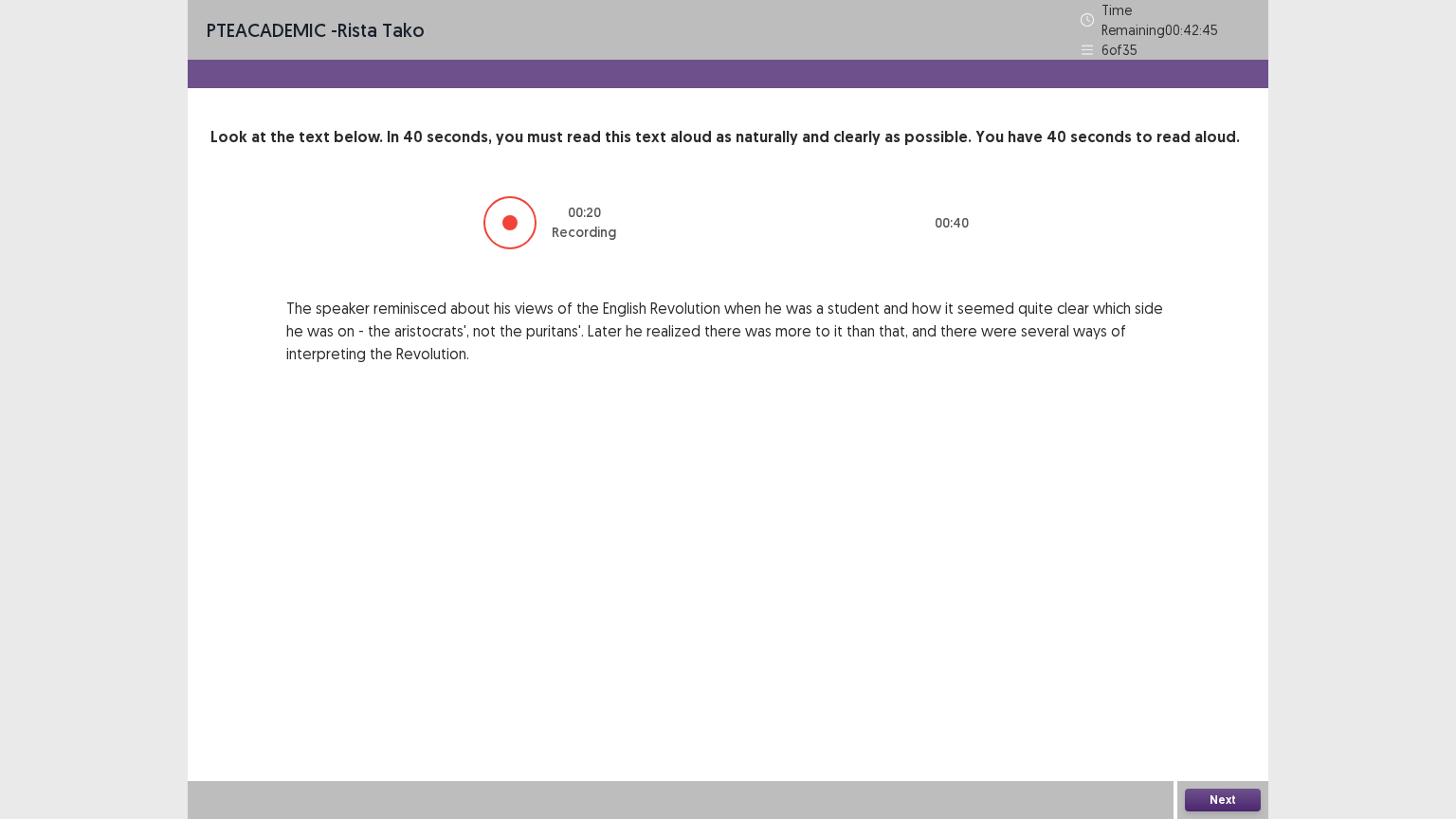
click at [1218, 708] on button "Next" at bounding box center [1223, 800] width 76 height 23
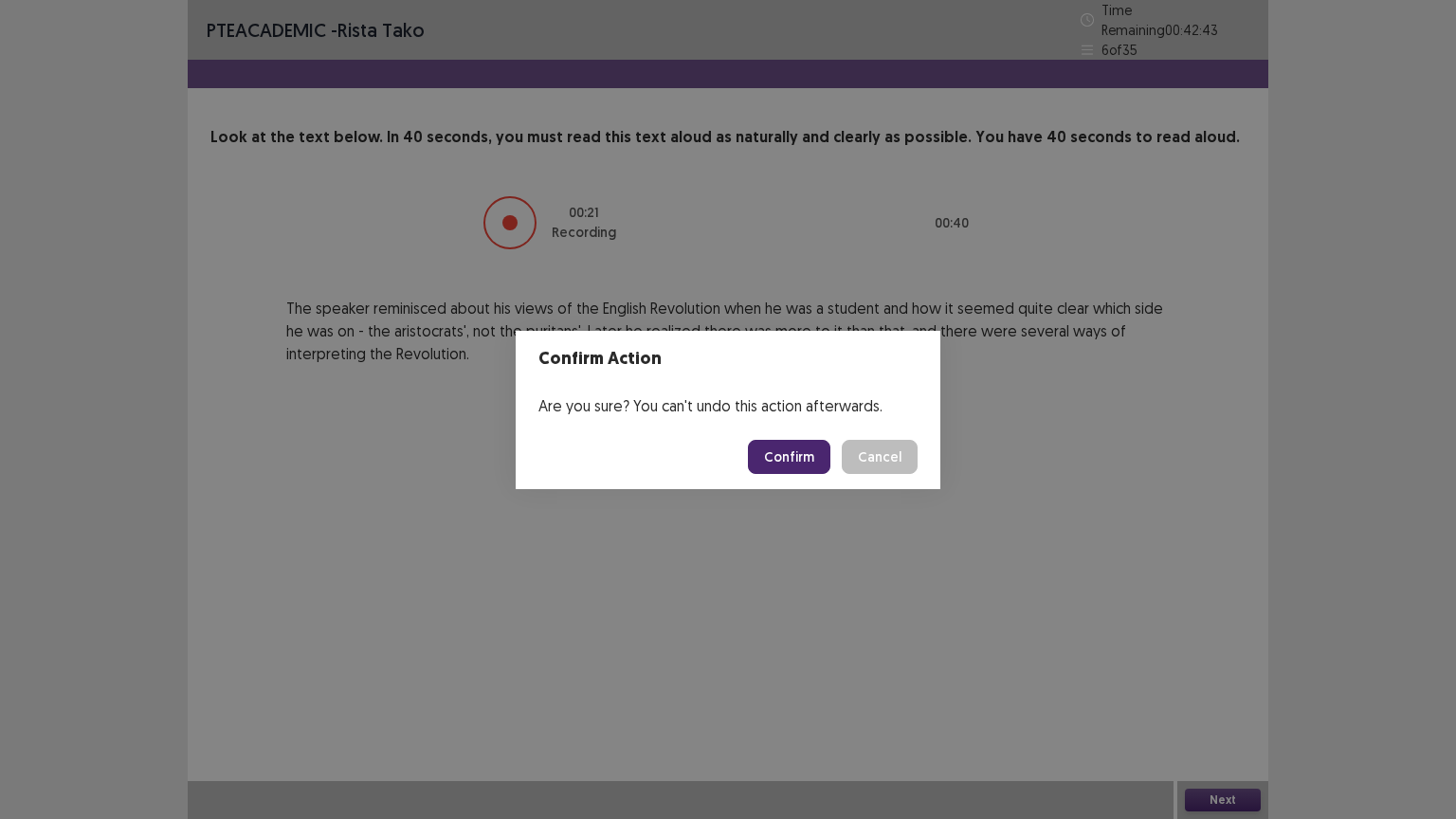
click at [808, 450] on button "Confirm" at bounding box center [788, 457] width 83 height 34
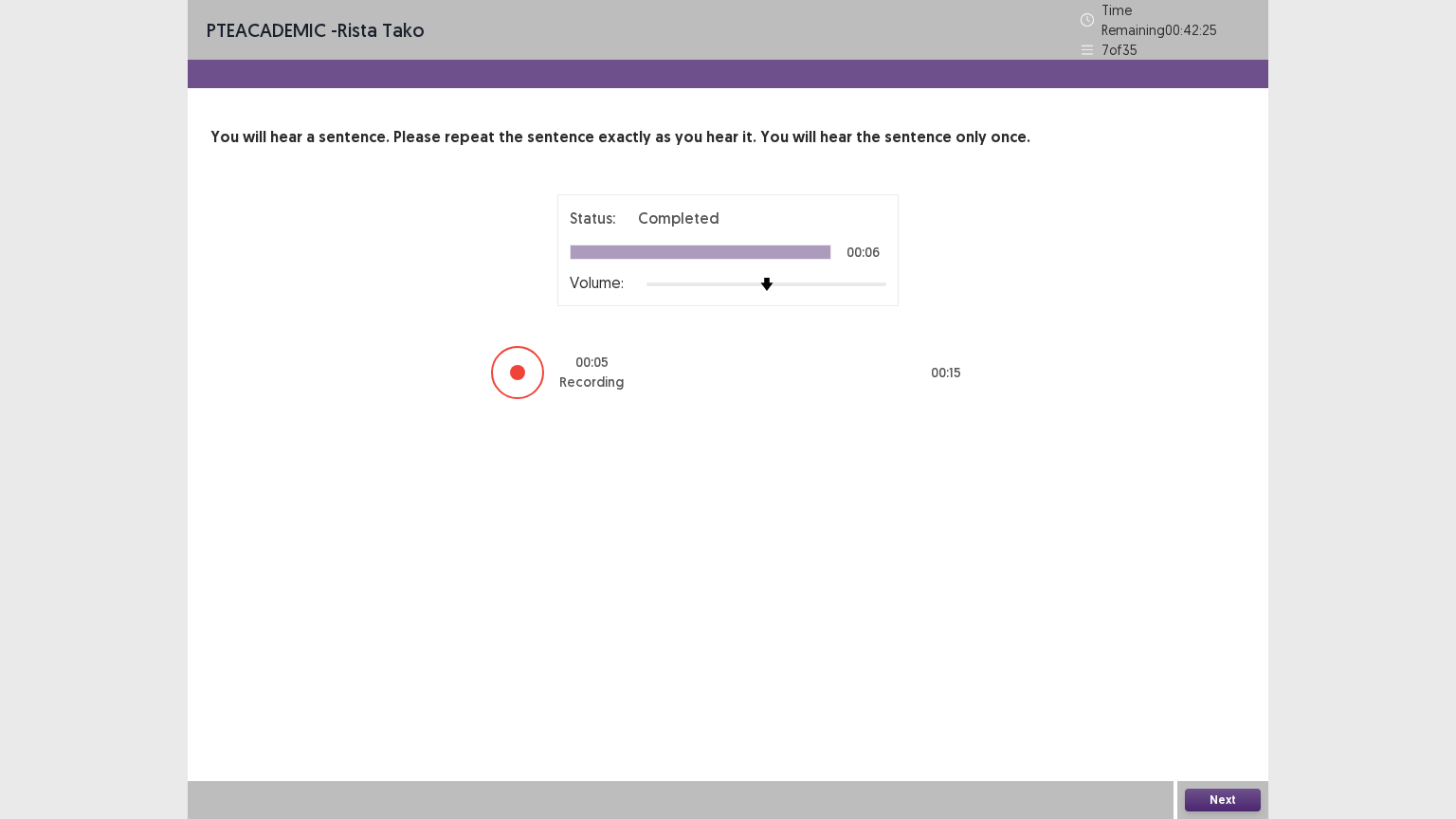
click at [1207, 708] on button "Next" at bounding box center [1223, 800] width 76 height 23
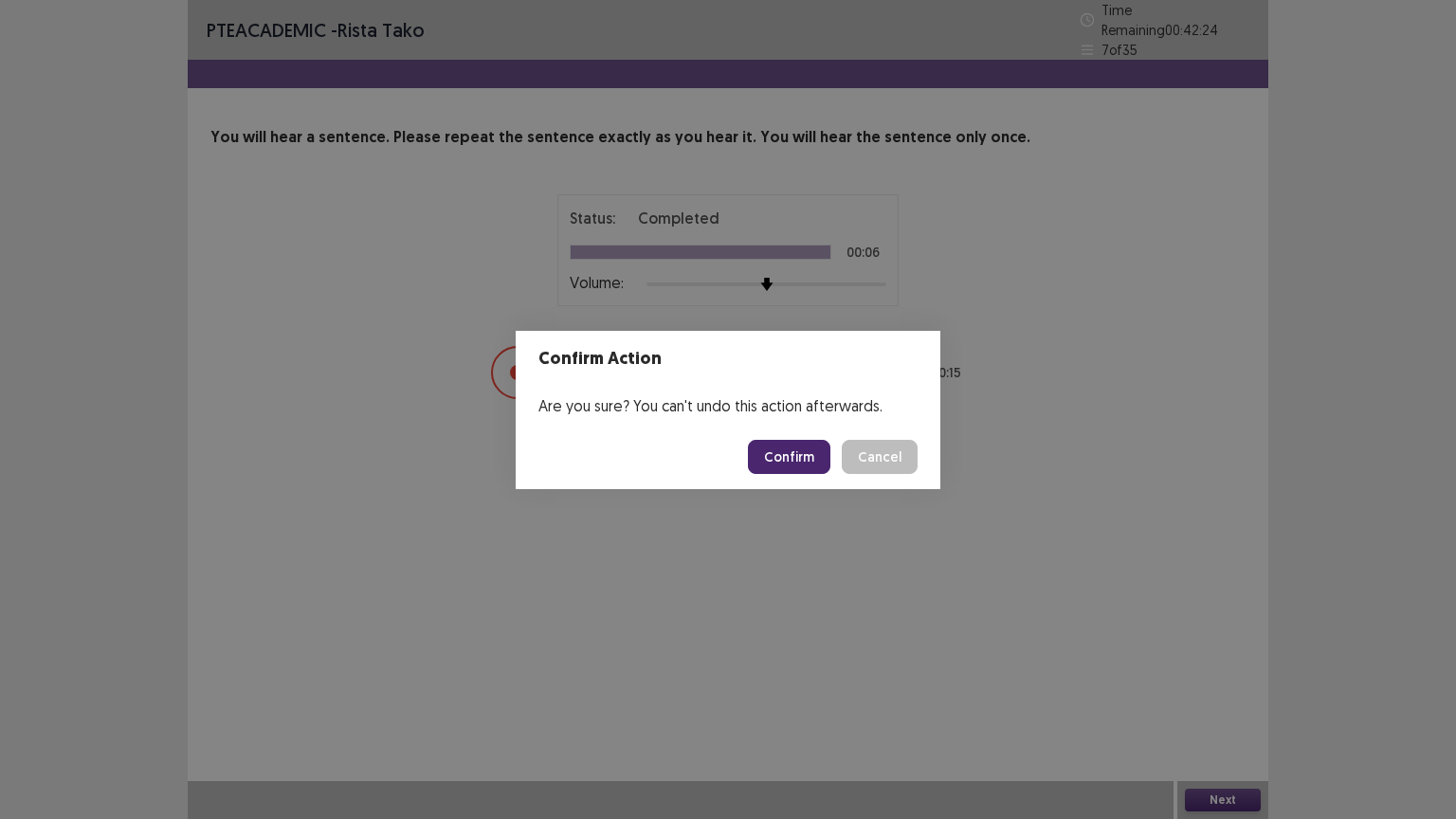
click at [810, 465] on button "Confirm" at bounding box center [788, 457] width 83 height 34
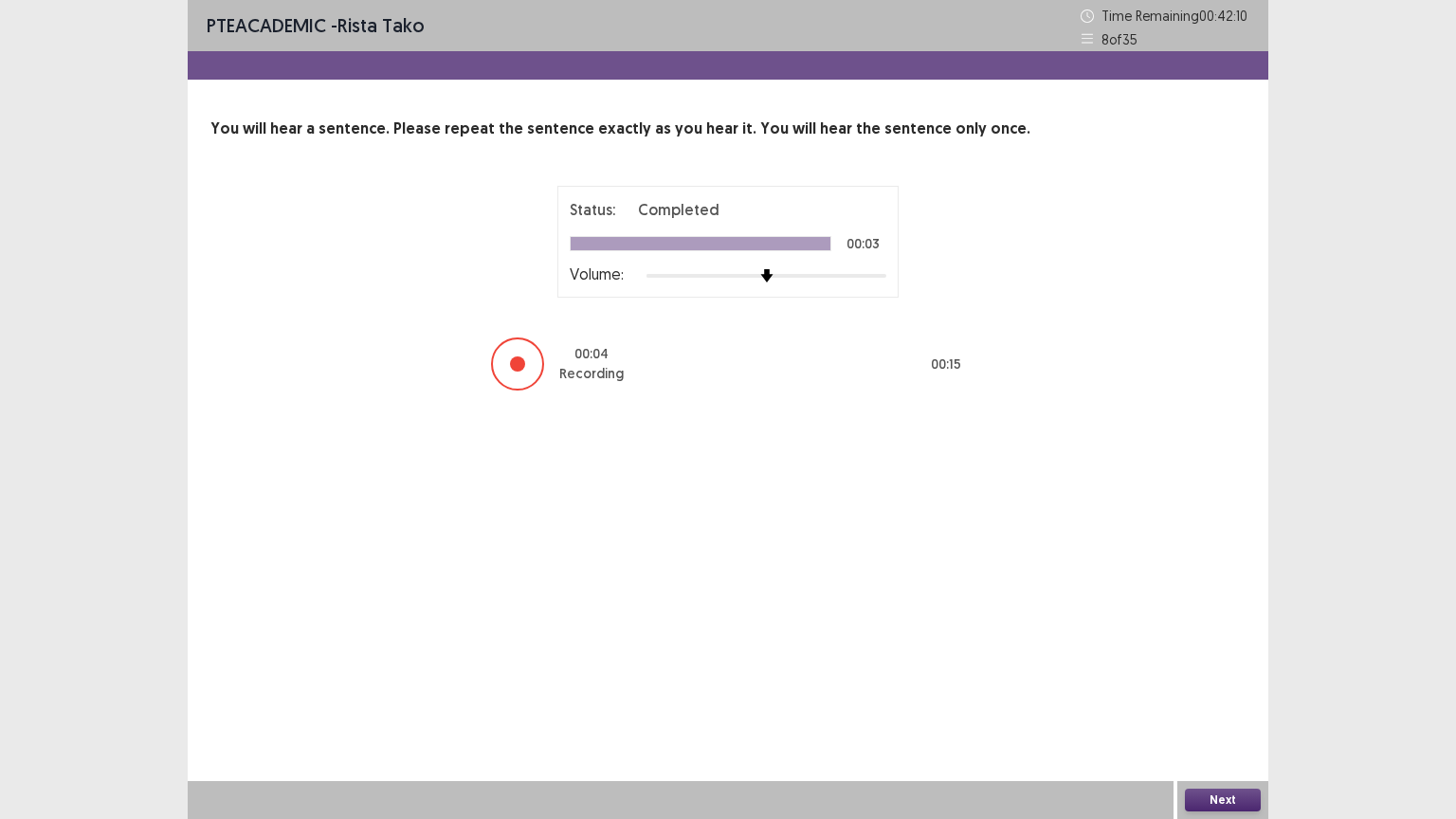
click at [1232, 708] on button "Next" at bounding box center [1223, 800] width 76 height 23
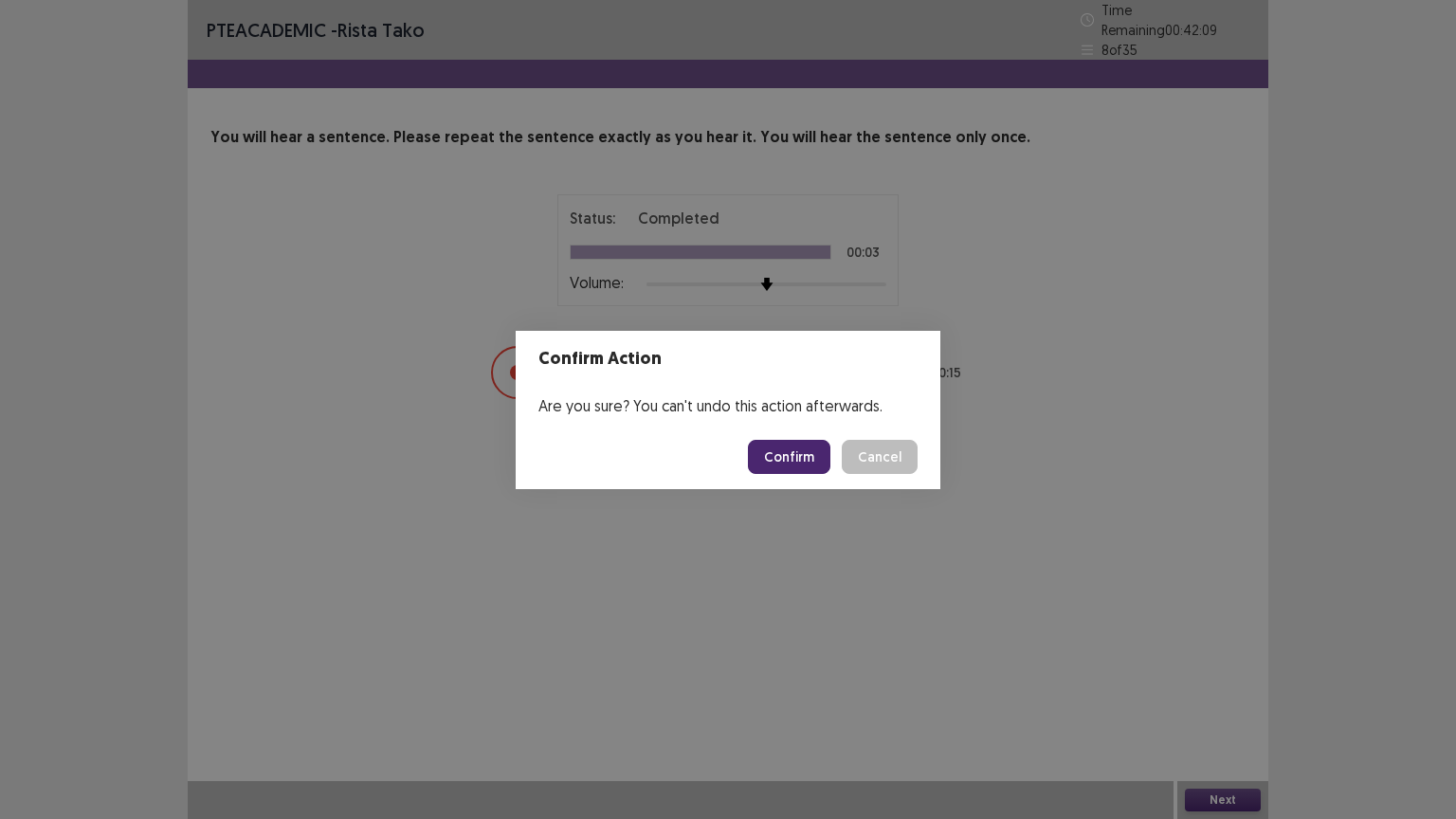
click at [788, 458] on button "Confirm" at bounding box center [788, 457] width 83 height 34
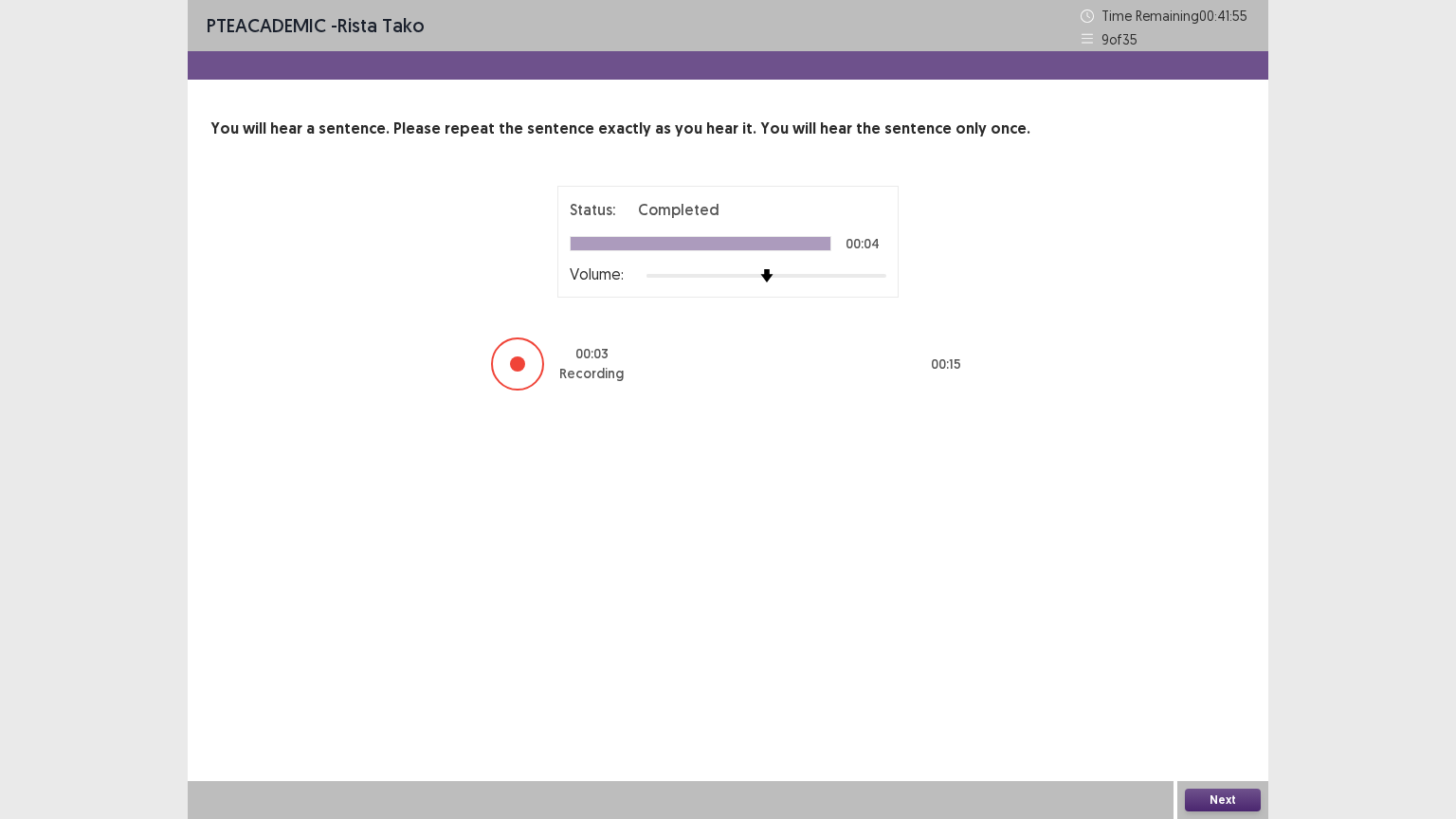
click at [1208, 708] on button "Next" at bounding box center [1223, 800] width 76 height 23
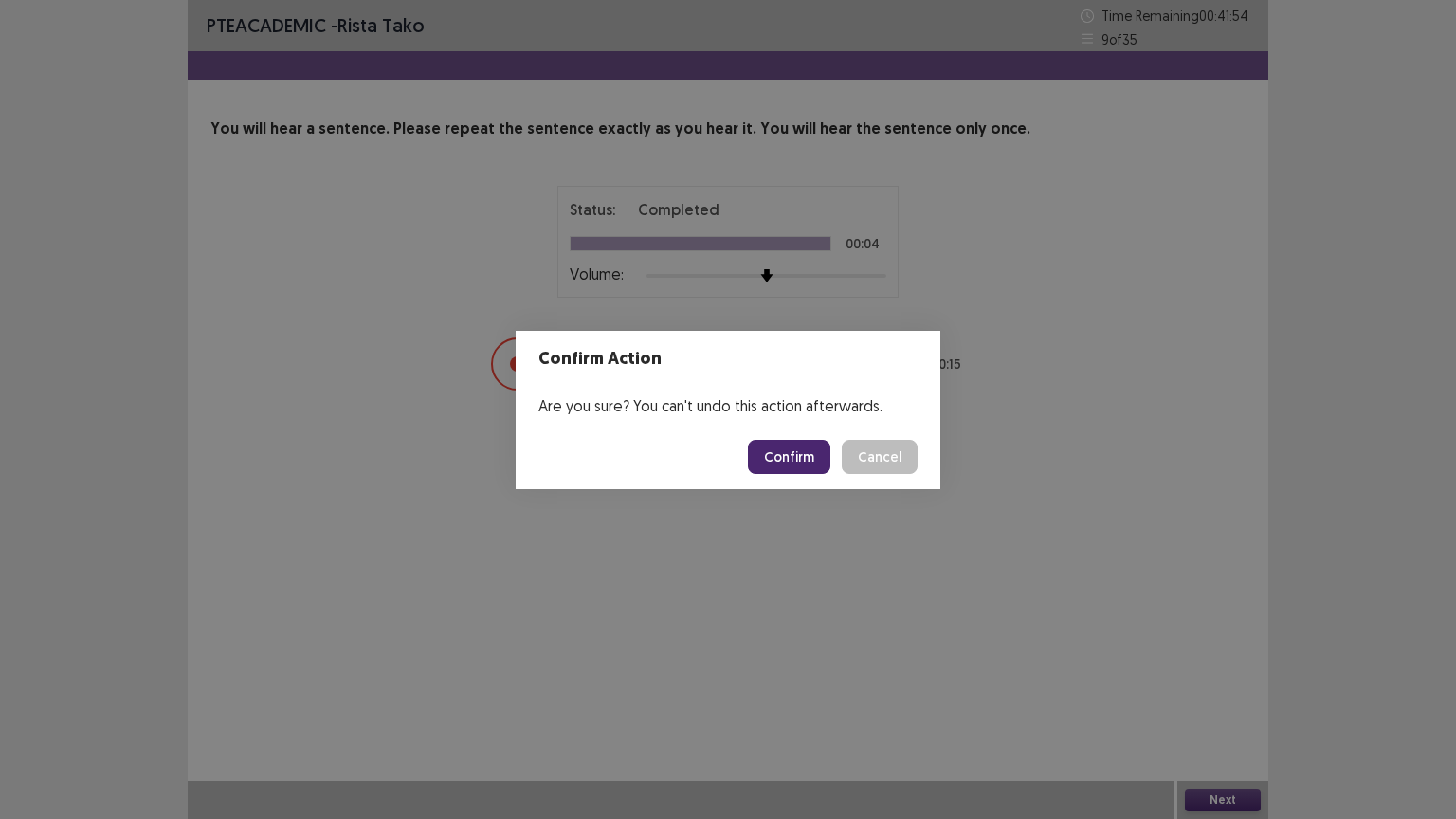
click at [802, 464] on button "Confirm" at bounding box center [788, 457] width 83 height 34
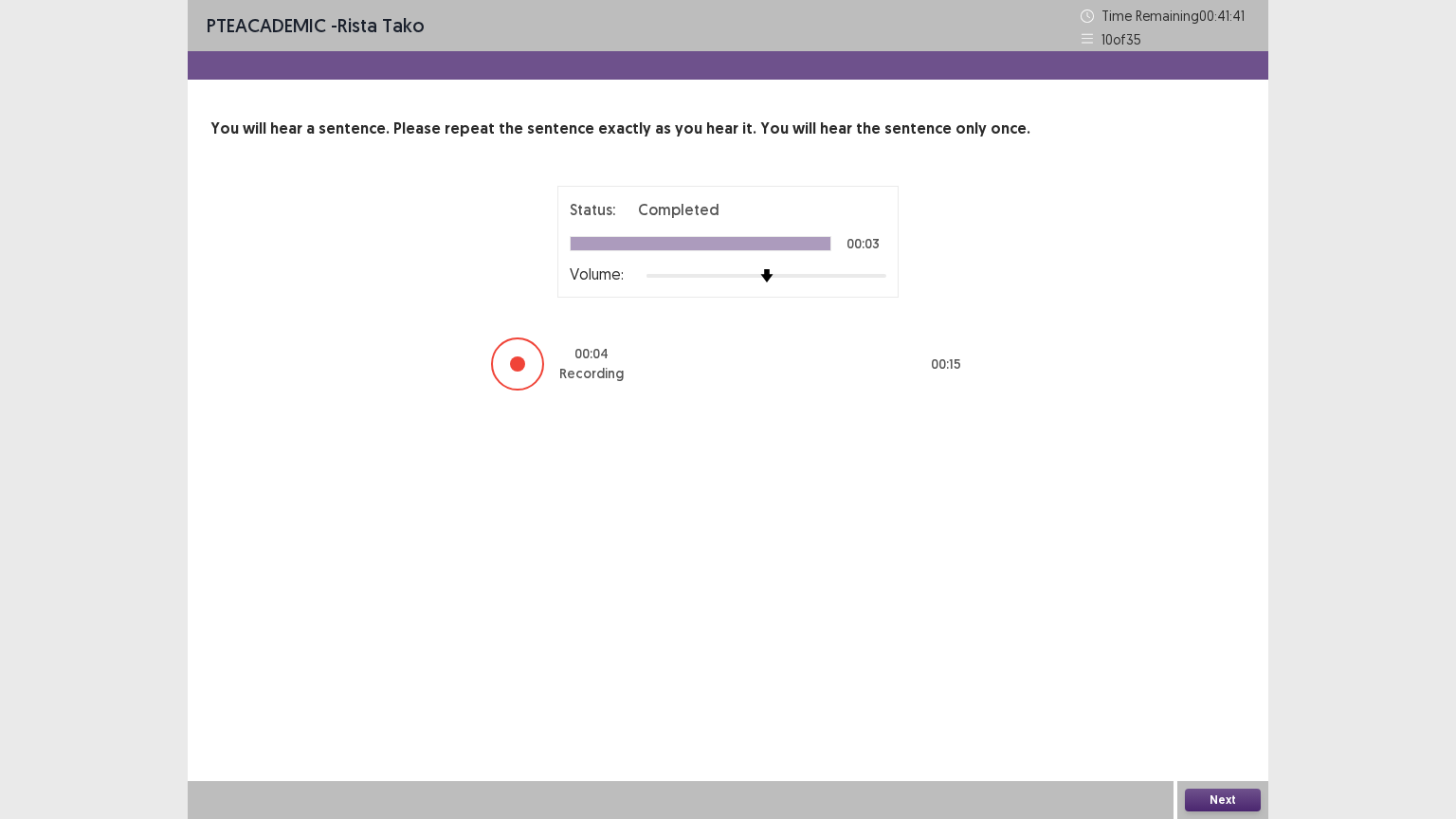
click at [1217, 708] on button "Next" at bounding box center [1223, 800] width 76 height 23
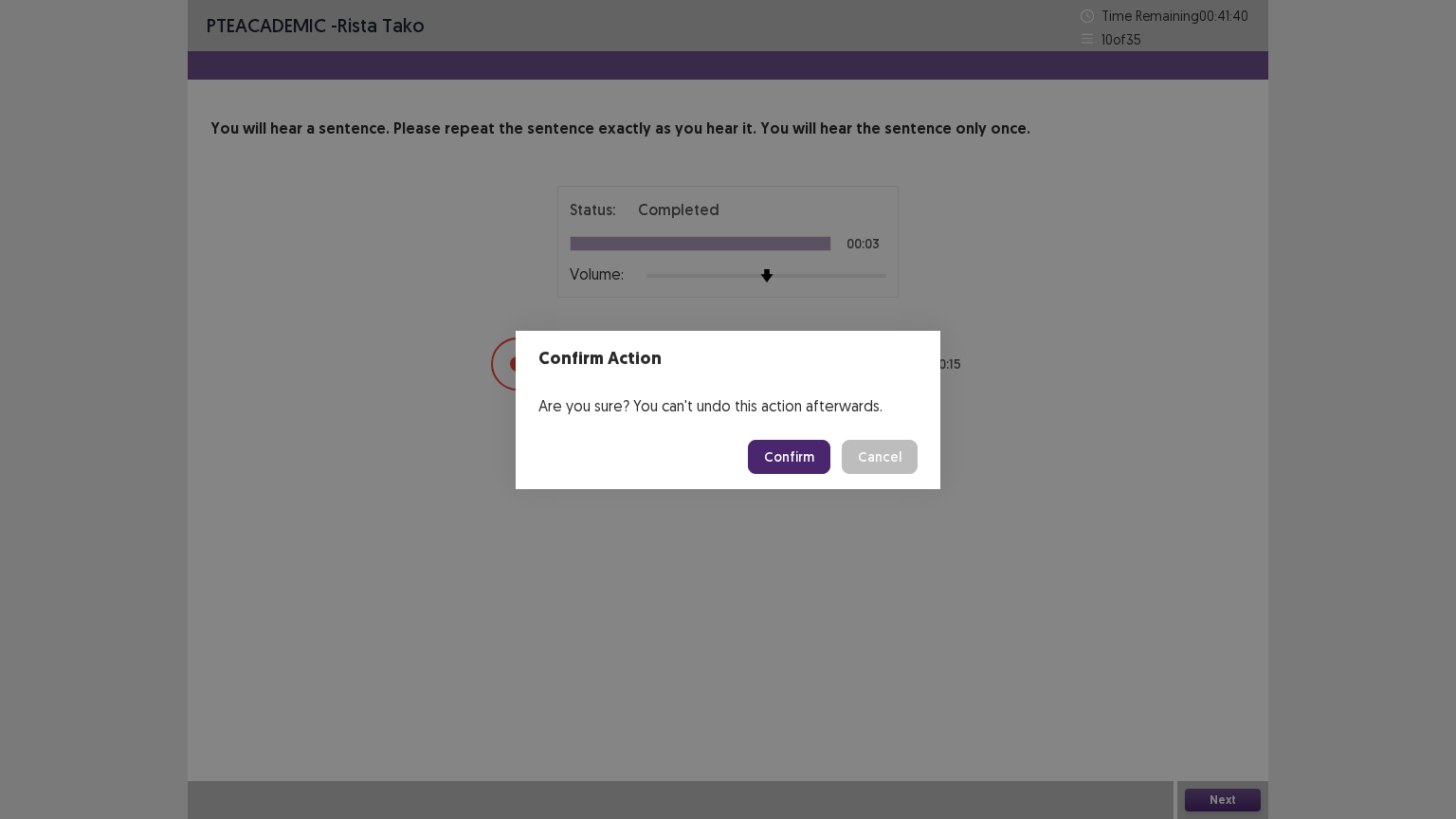
click at [806, 446] on button "Confirm" at bounding box center [788, 457] width 83 height 34
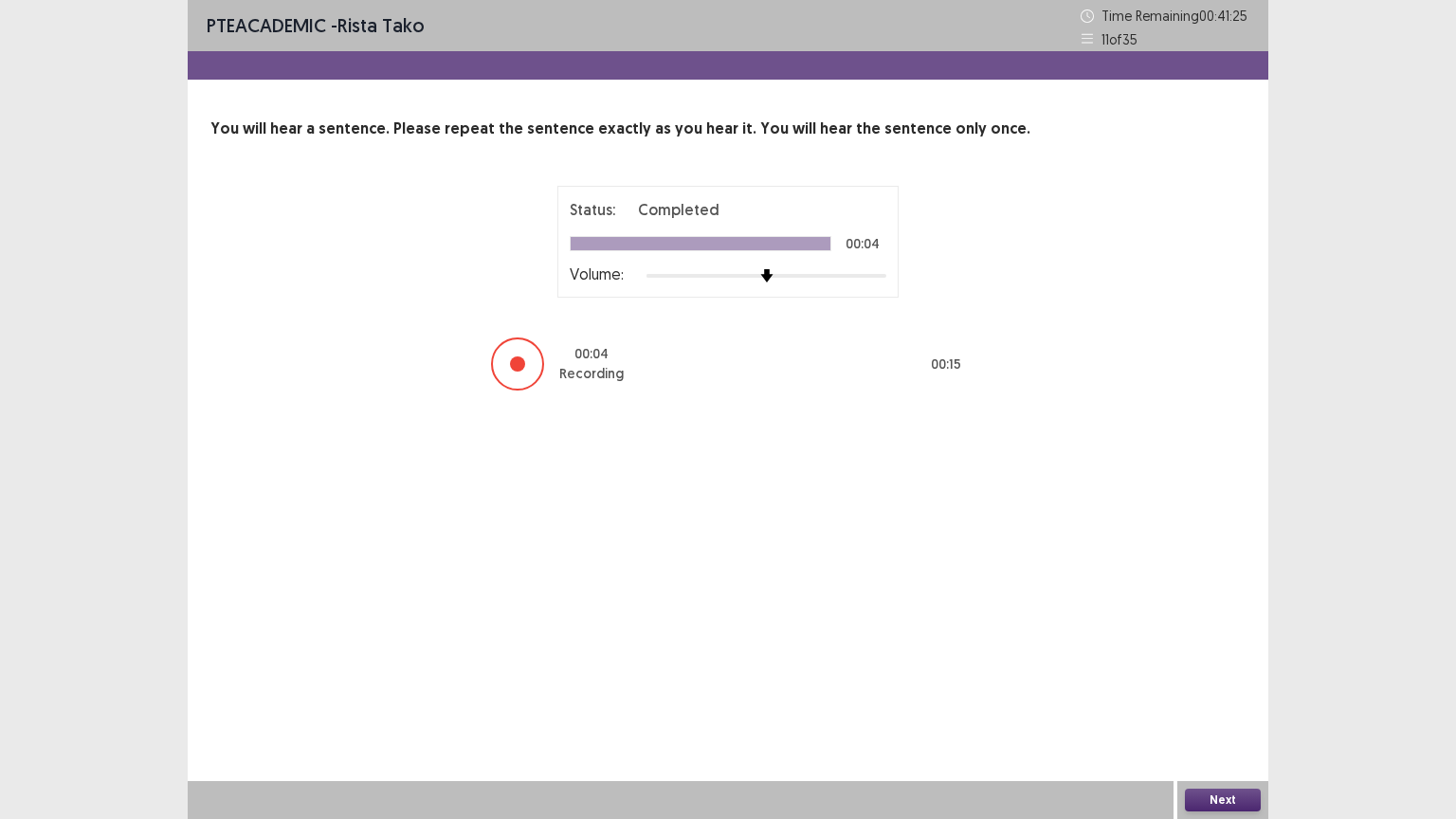
click at [1245, 708] on button "Next" at bounding box center [1223, 800] width 76 height 23
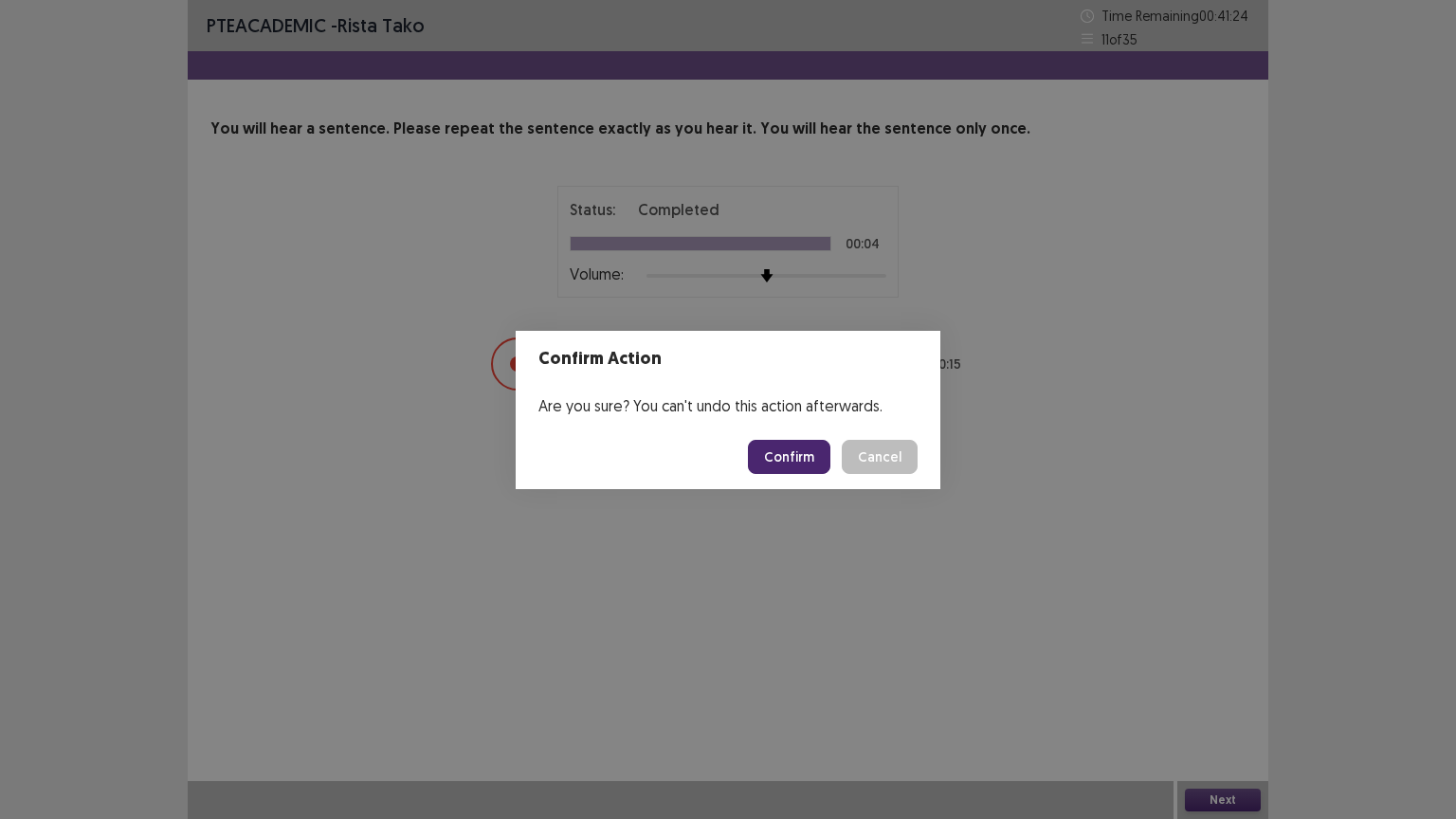
click at [773, 445] on button "Confirm" at bounding box center [788, 457] width 83 height 34
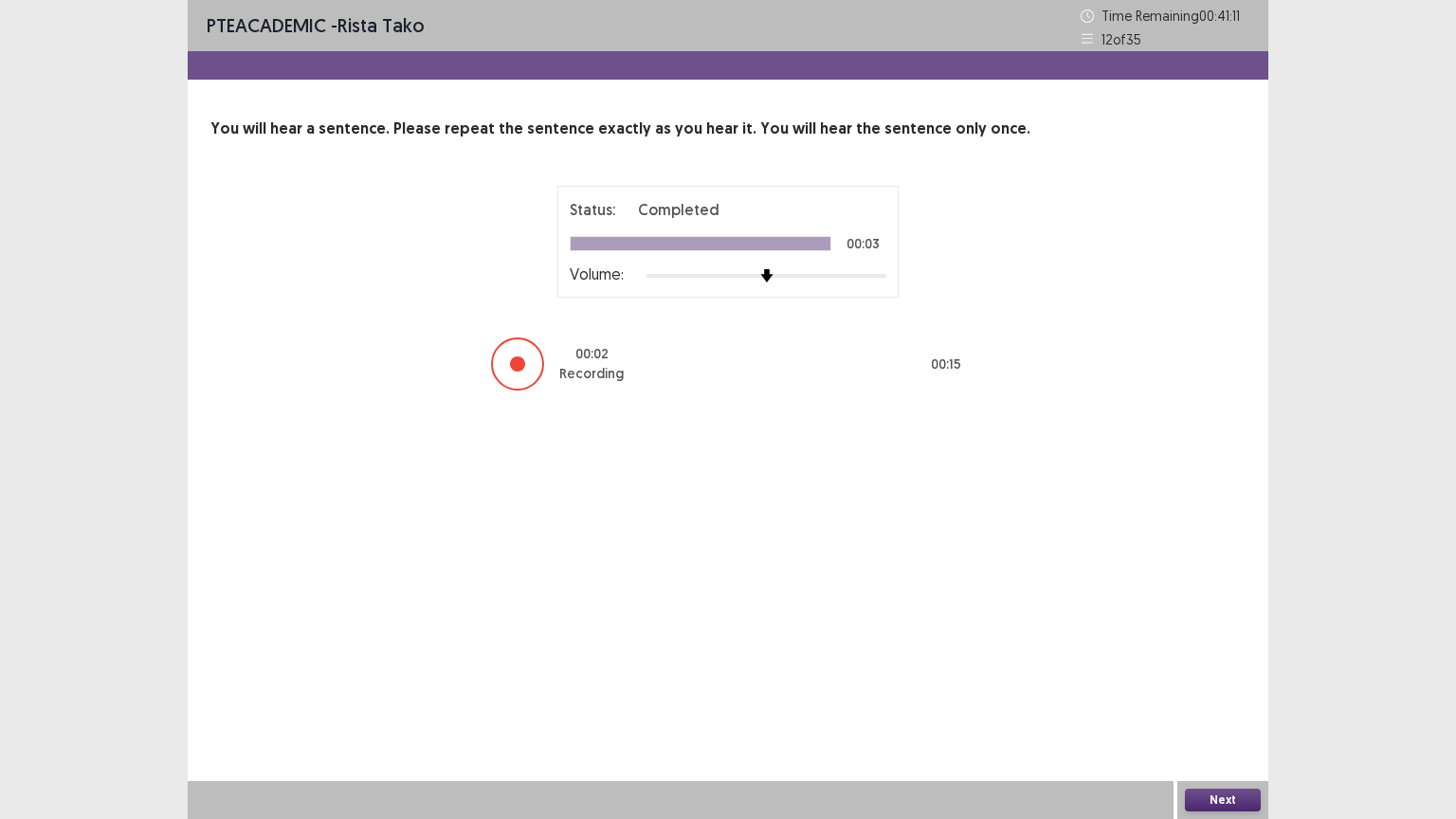
click at [1234, 708] on button "Next" at bounding box center [1223, 800] width 76 height 23
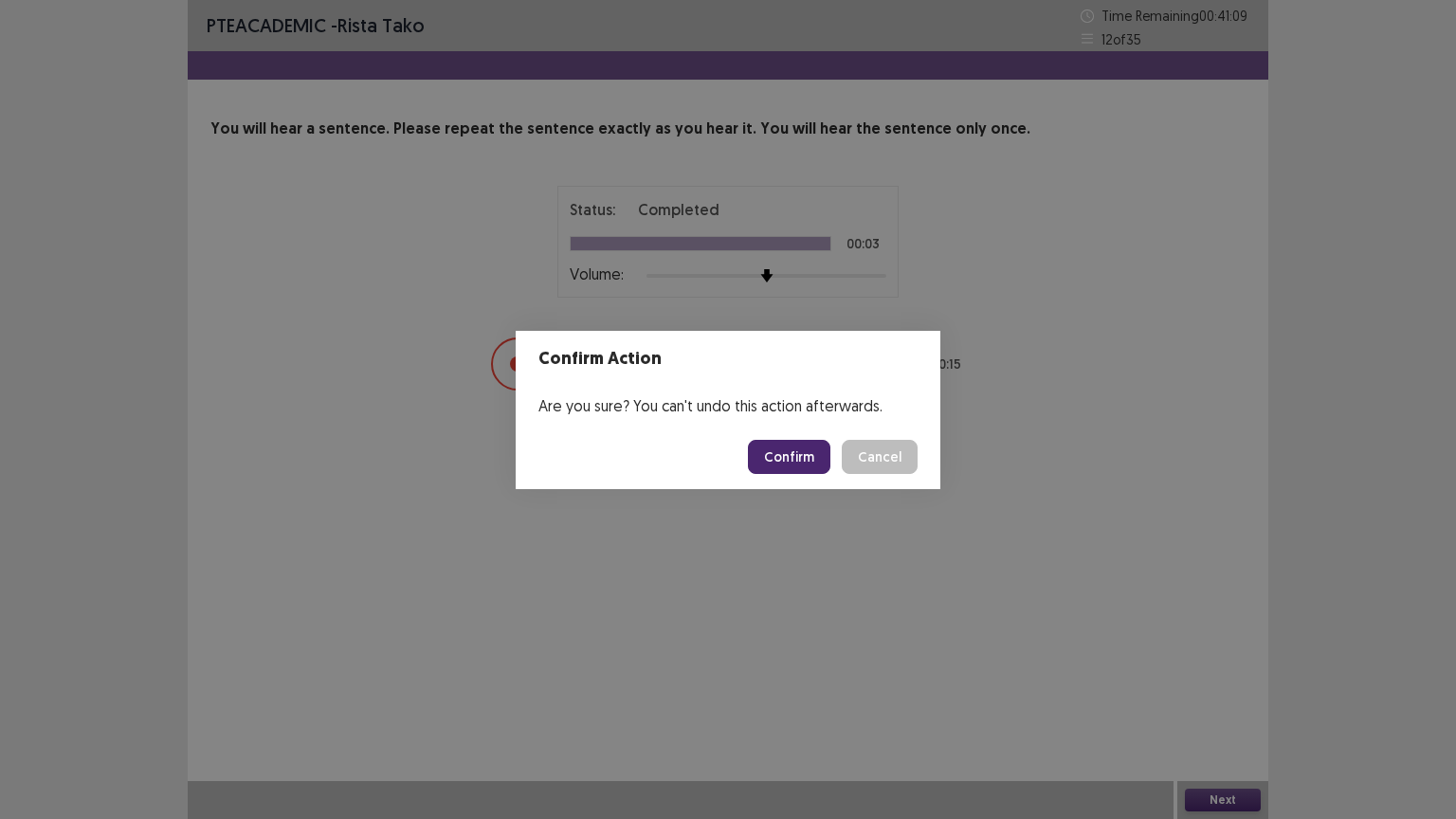
click at [774, 448] on button "Confirm" at bounding box center [788, 457] width 83 height 34
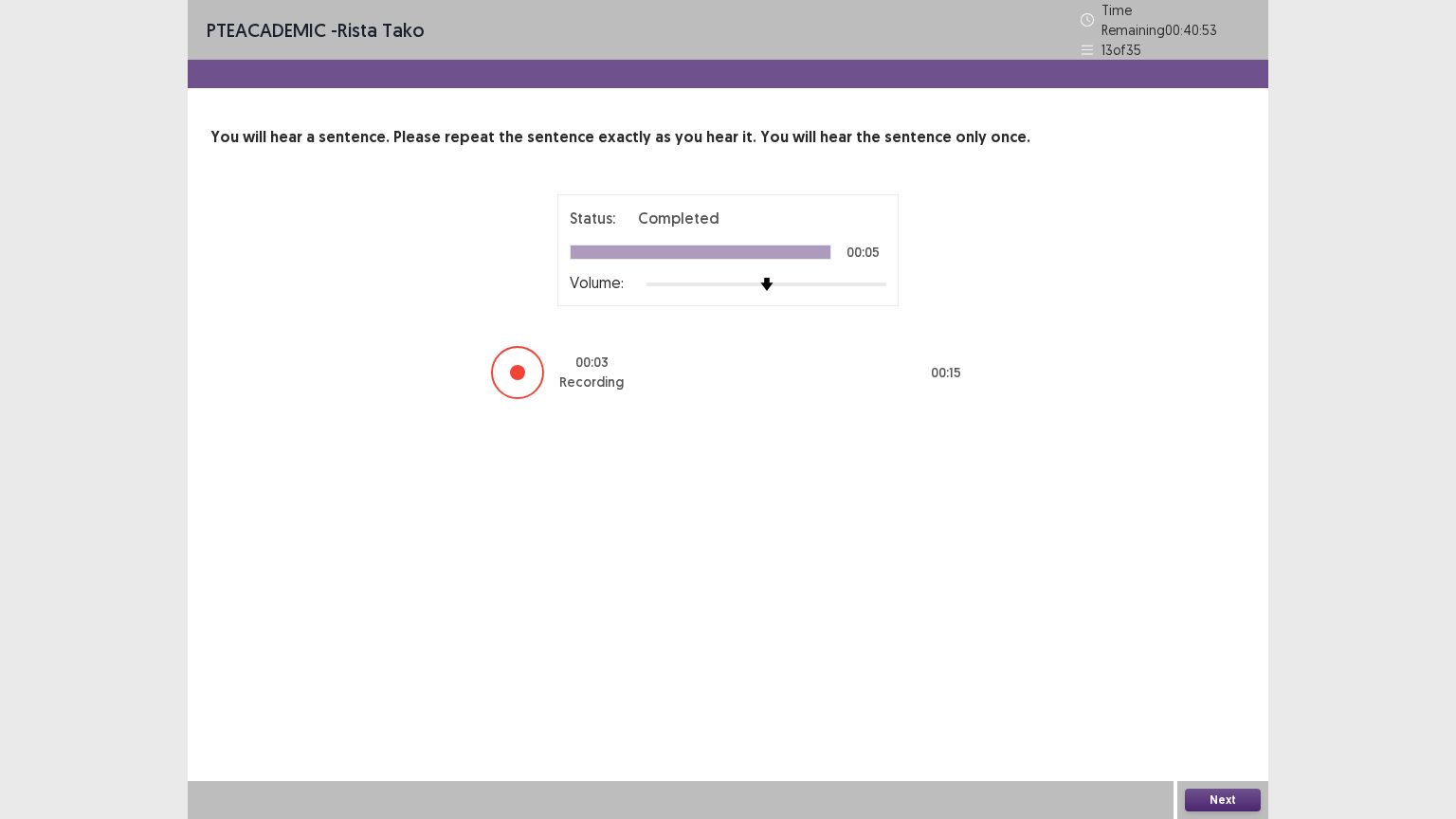
click at [1215, 708] on button "Next" at bounding box center [1223, 800] width 76 height 23
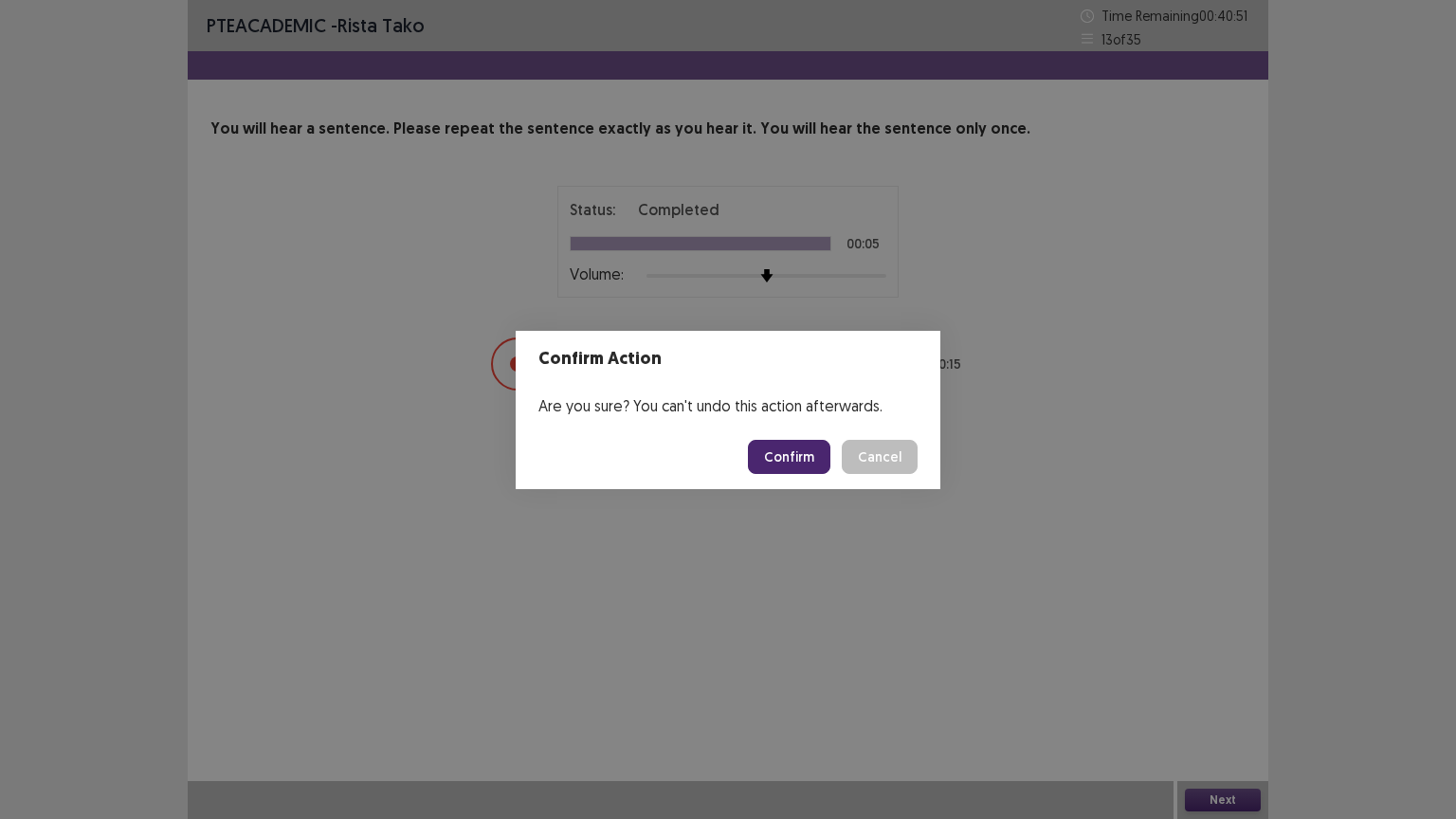
click at [788, 452] on button "Confirm" at bounding box center [788, 457] width 83 height 34
